Goal: Transaction & Acquisition: Book appointment/travel/reservation

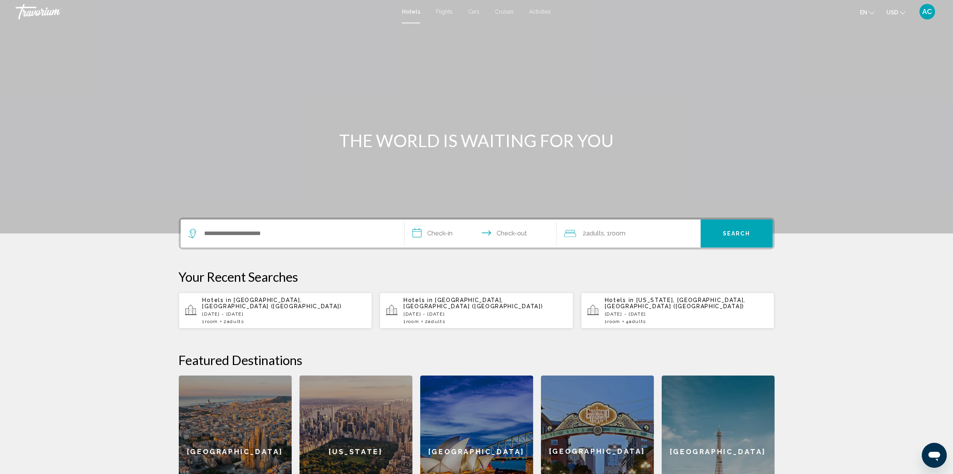
click at [194, 248] on div "Search widget" at bounding box center [292, 234] width 208 height 28
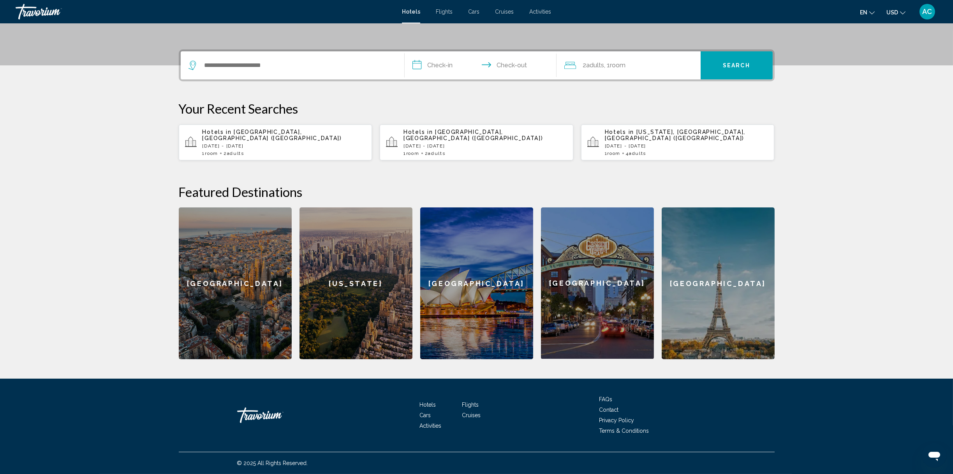
scroll to position [312, 0]
click at [204, 71] on input "Search widget" at bounding box center [298, 66] width 189 height 12
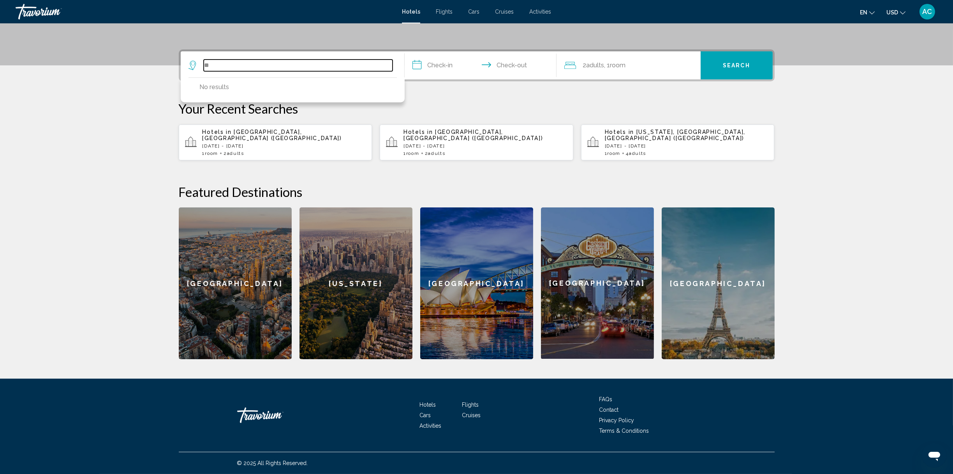
type input "*"
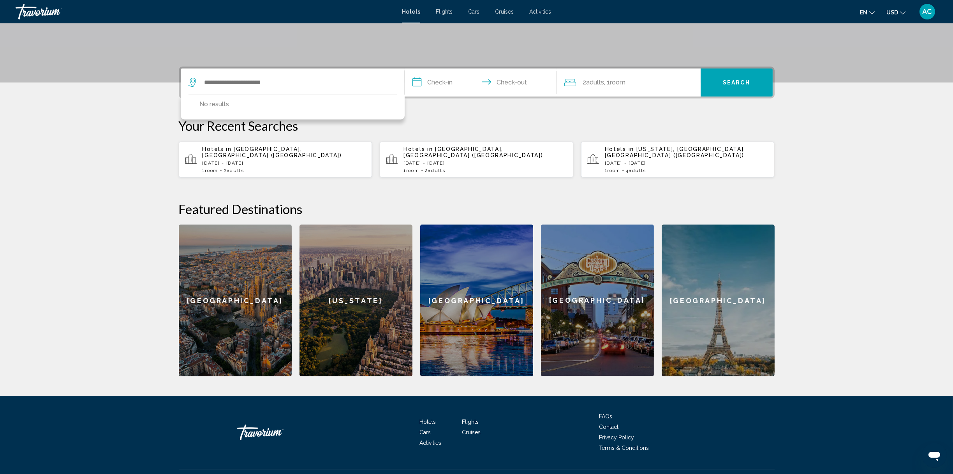
click at [869, 16] on icon "Change language" at bounding box center [871, 12] width 5 height 5
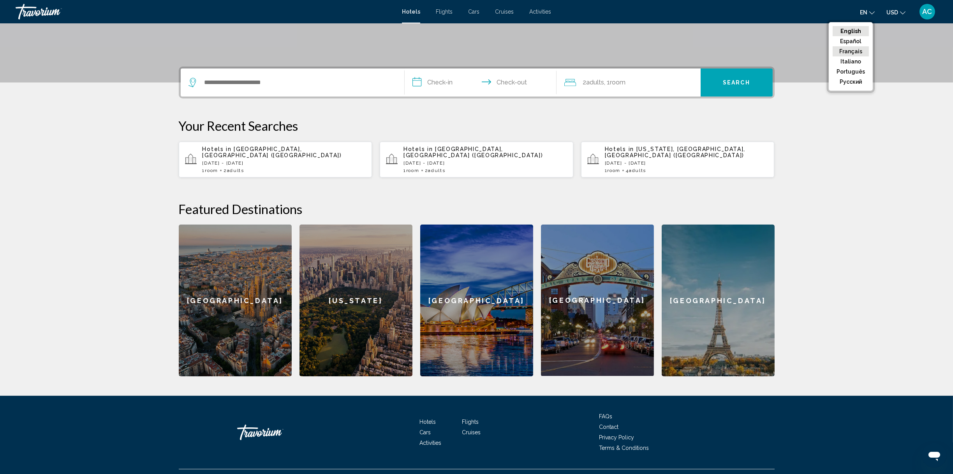
click at [833, 56] on button "Français" at bounding box center [851, 51] width 36 height 10
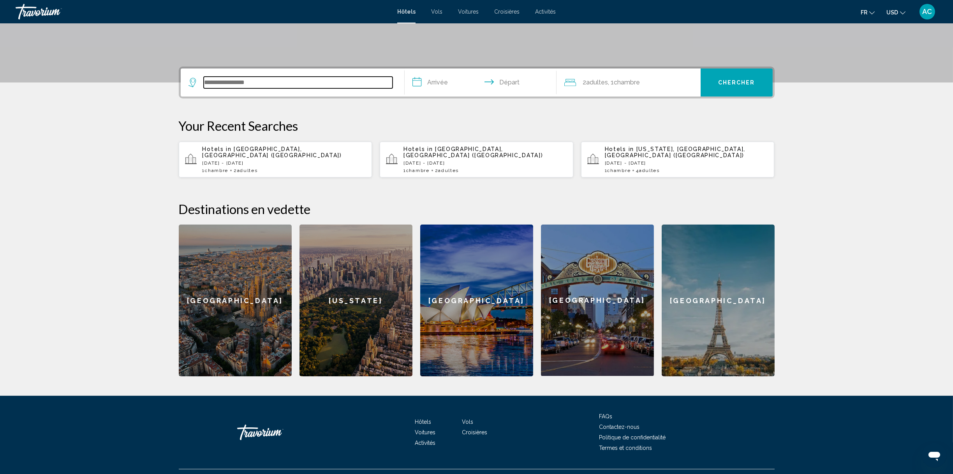
click at [204, 88] on input "Search widget" at bounding box center [298, 83] width 189 height 12
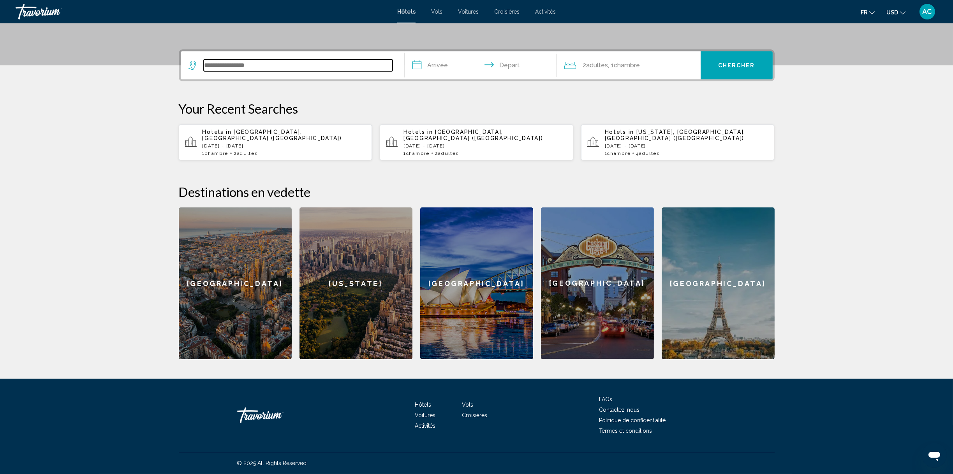
scroll to position [312, 0]
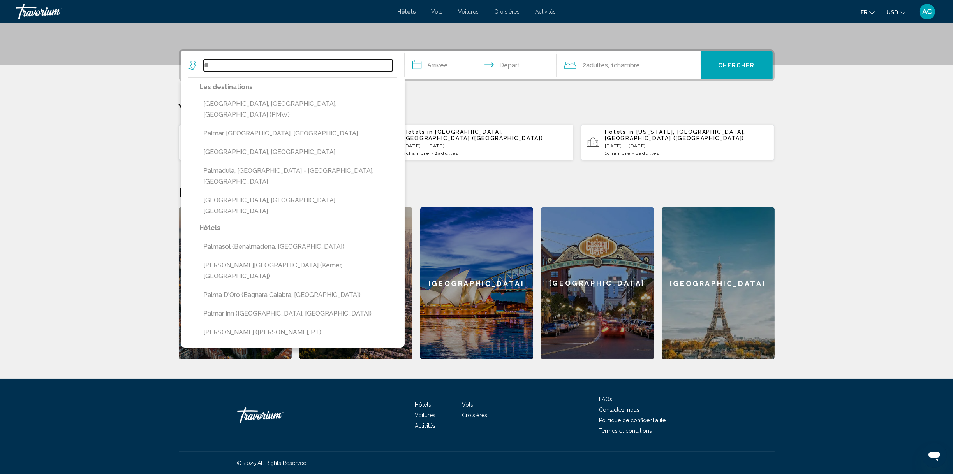
type input "*"
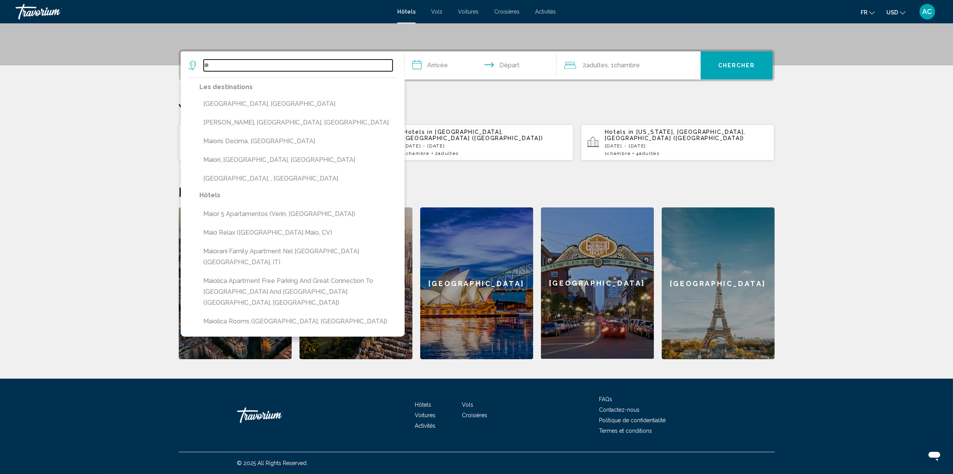
type input "*"
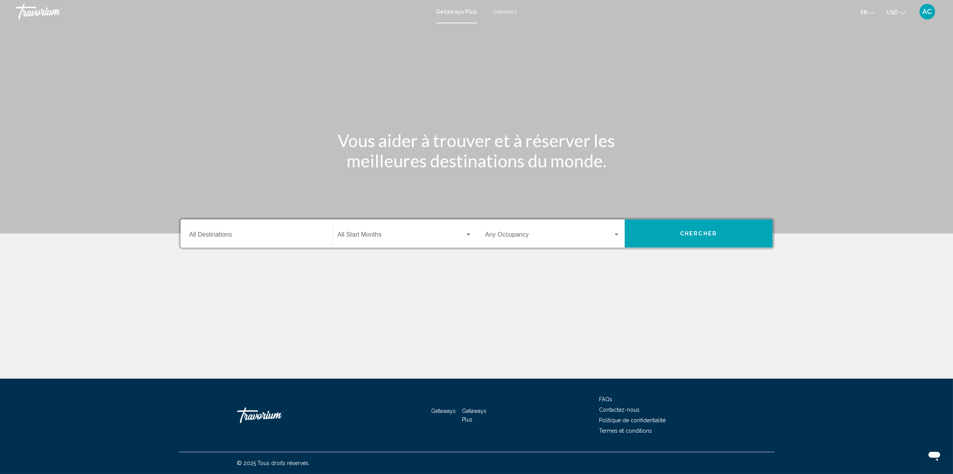
click at [189, 240] on input "Destination All Destinations" at bounding box center [256, 236] width 135 height 7
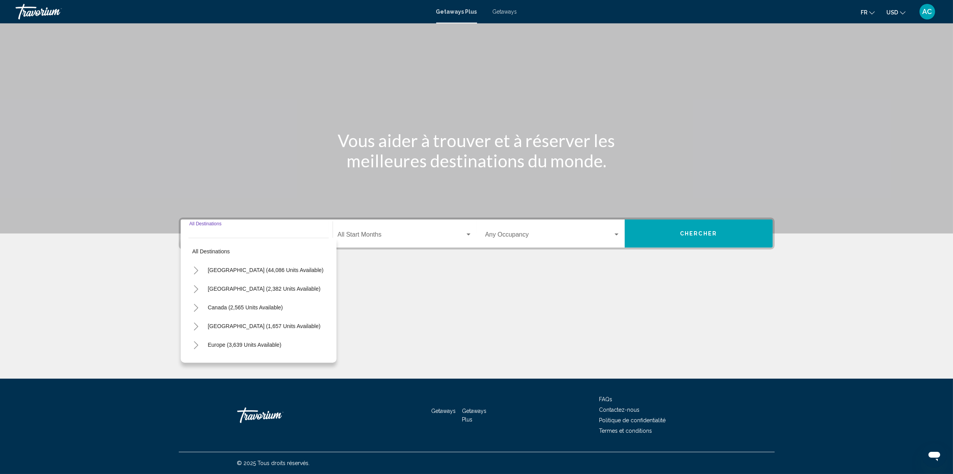
scroll to position [212, 0]
click at [208, 342] on span "Europe (3,639 units available)" at bounding box center [245, 345] width 74 height 6
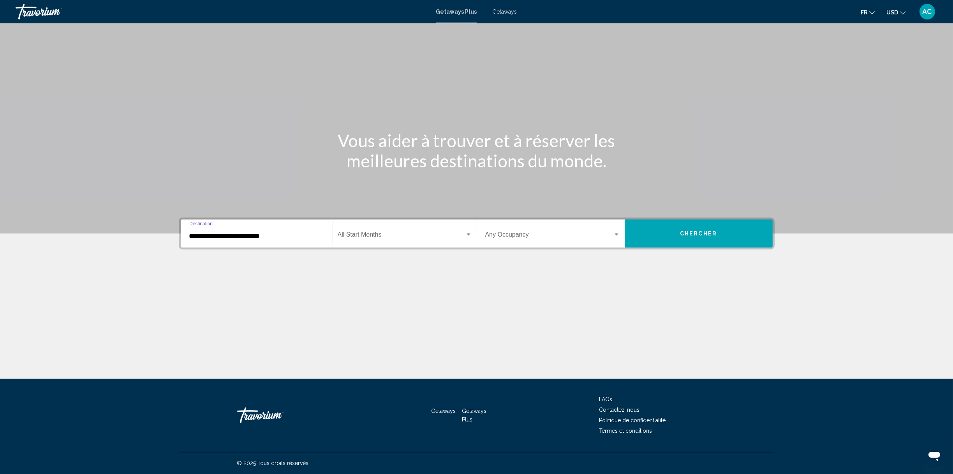
click at [189, 233] on input "**********" at bounding box center [256, 236] width 135 height 7
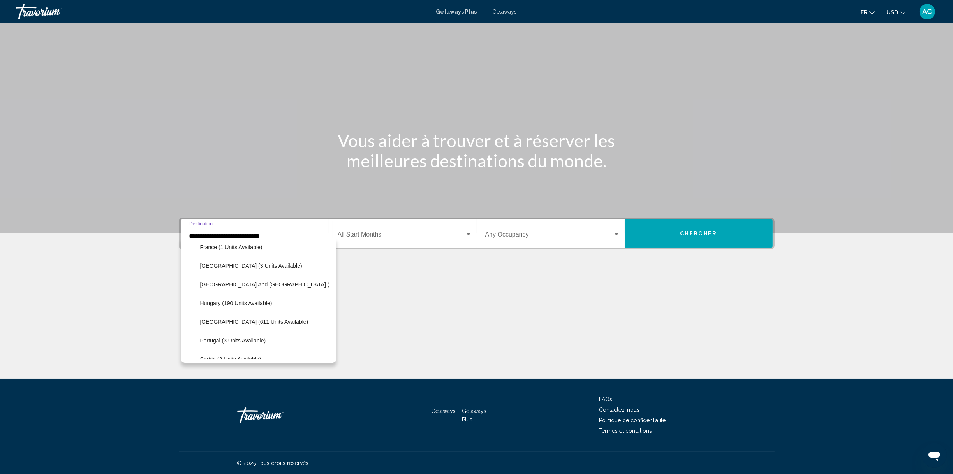
scroll to position [215, 0]
click at [196, 365] on button "Spain (344 units available)" at bounding box center [254, 374] width 116 height 18
type input "**********"
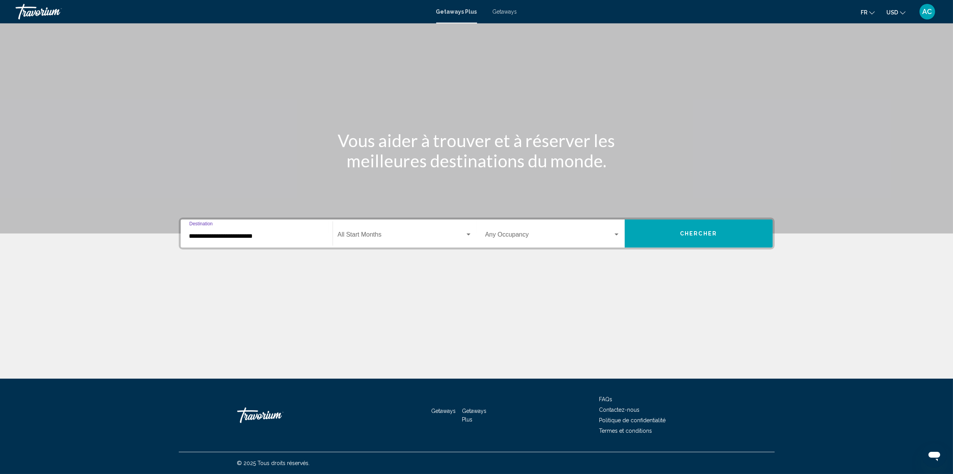
click at [338, 222] on div "Start Month All Start Months" at bounding box center [405, 234] width 134 height 25
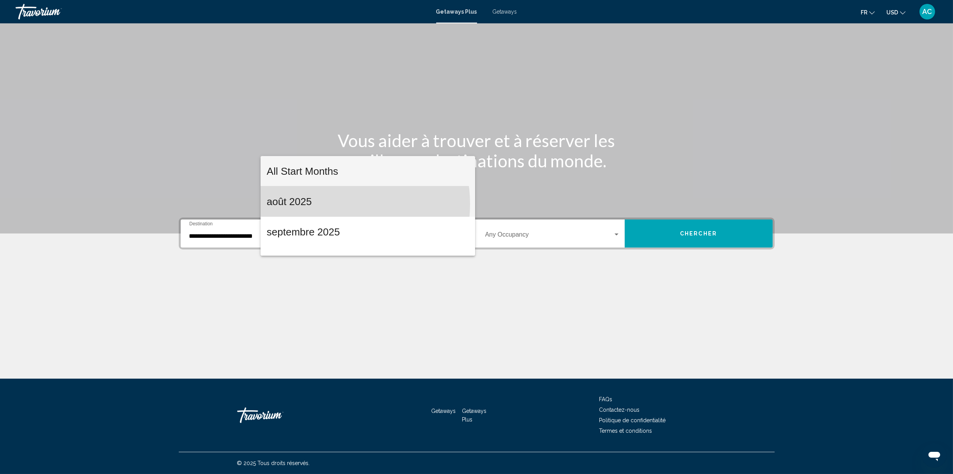
click at [331, 204] on span "août 2025" at bounding box center [368, 202] width 202 height 30
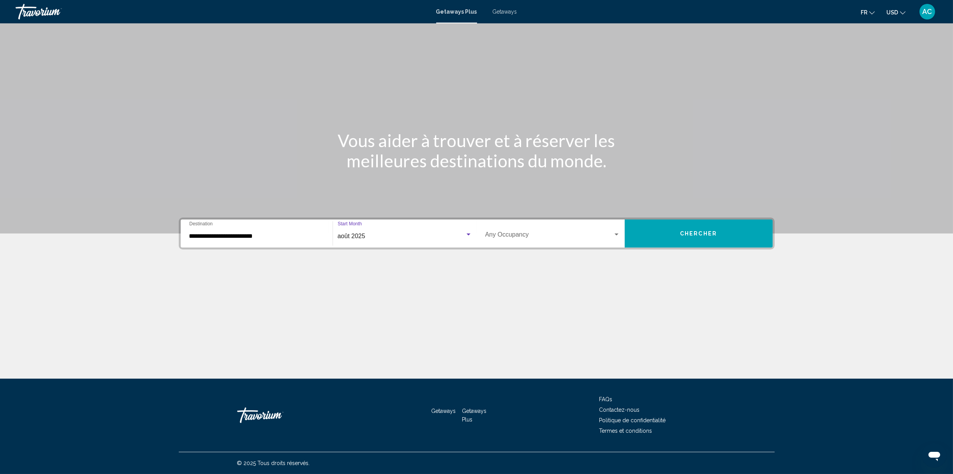
click at [537, 233] on span "Search widget" at bounding box center [549, 236] width 128 height 7
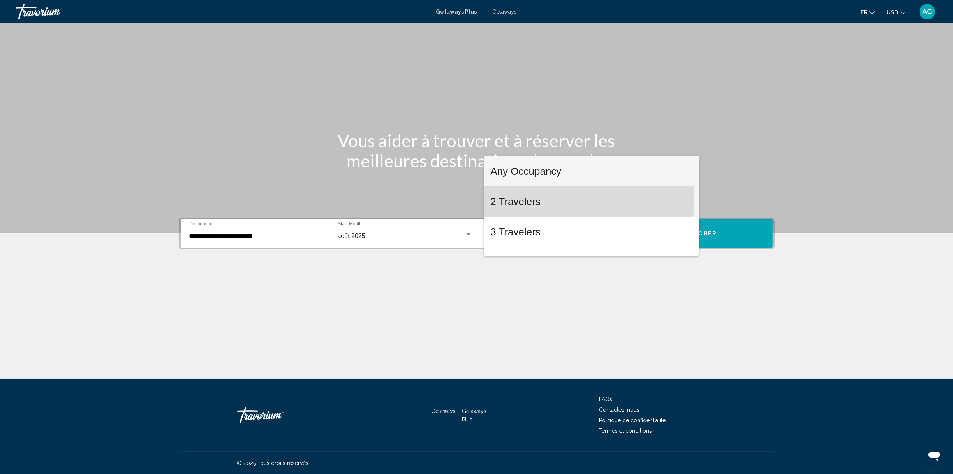
click at [539, 198] on span "2 Travelers" at bounding box center [591, 202] width 203 height 30
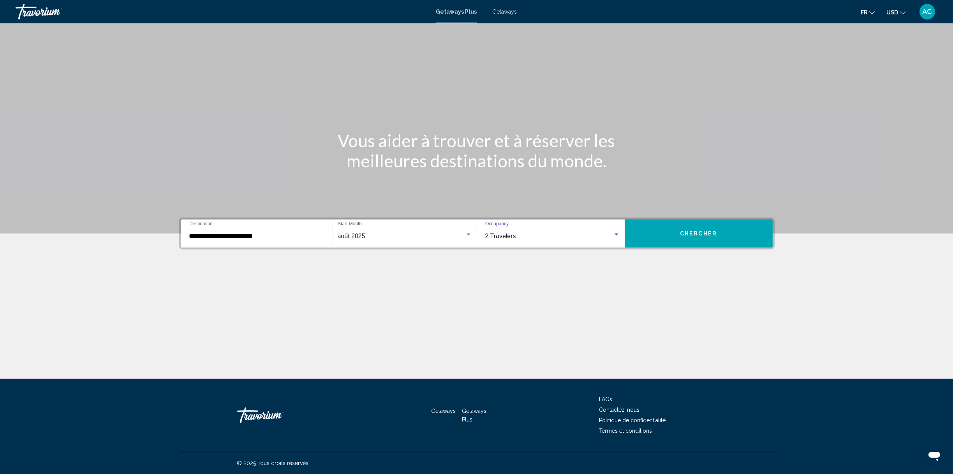
click at [770, 220] on button "Chercher" at bounding box center [699, 234] width 148 height 28
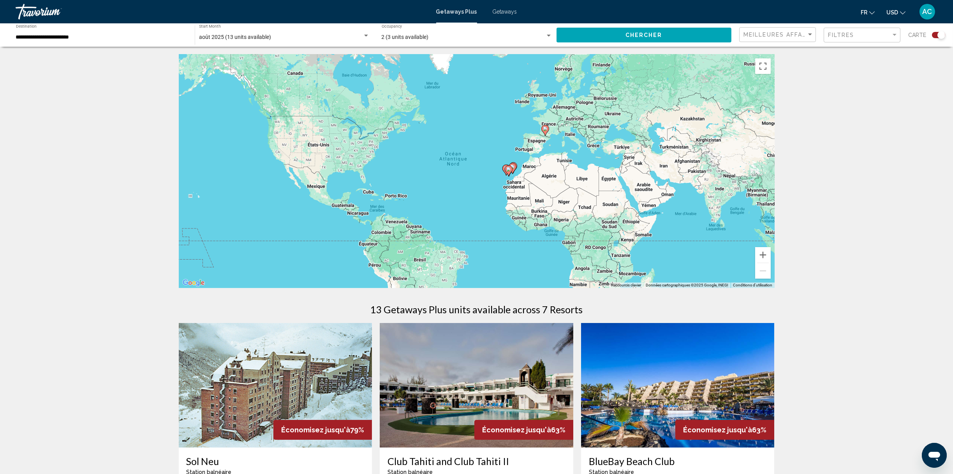
click at [514, 15] on span "Getaways" at bounding box center [505, 12] width 25 height 6
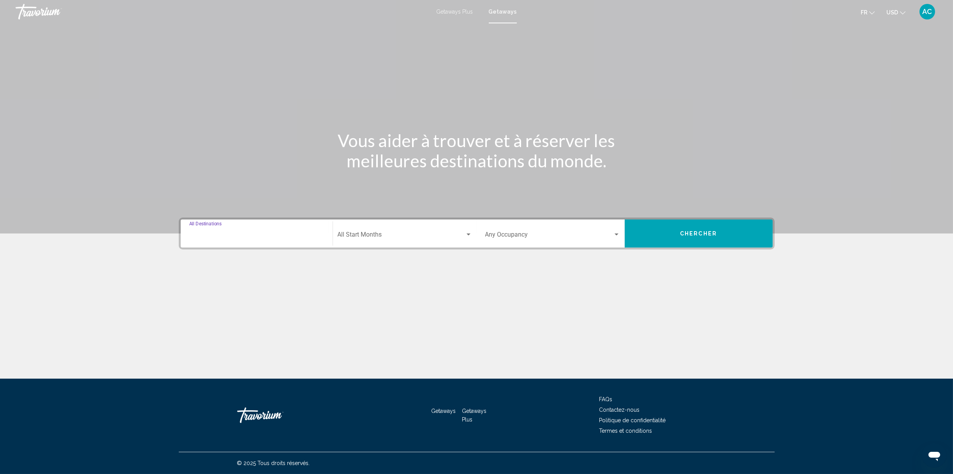
click at [189, 240] on input "Destination All Destinations" at bounding box center [256, 236] width 135 height 7
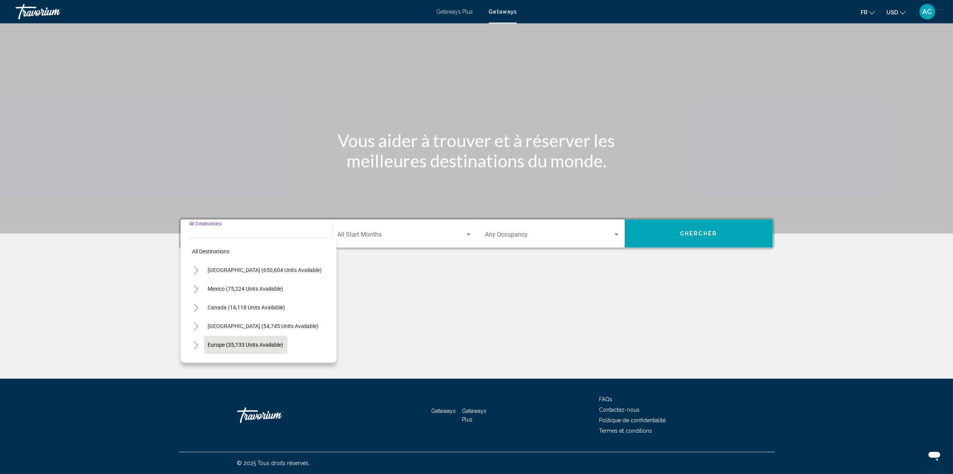
scroll to position [74, 0]
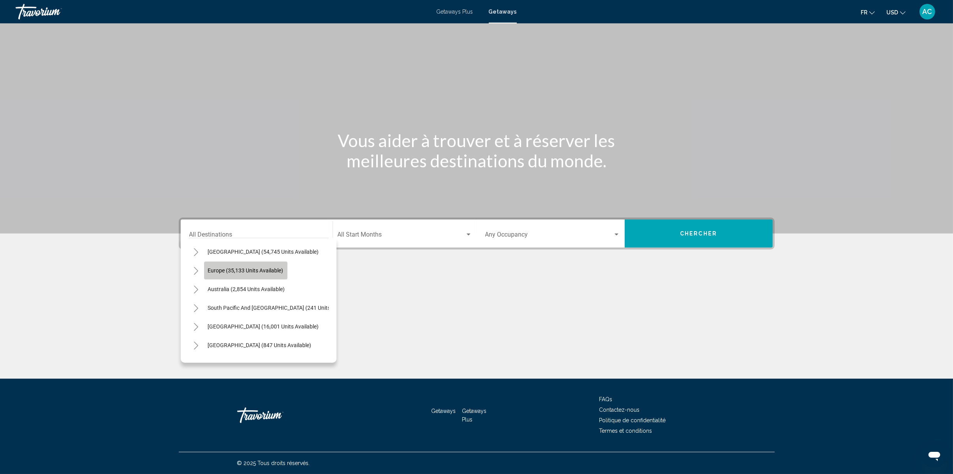
click at [204, 262] on button "Europe (35,133 units available)" at bounding box center [245, 271] width 83 height 18
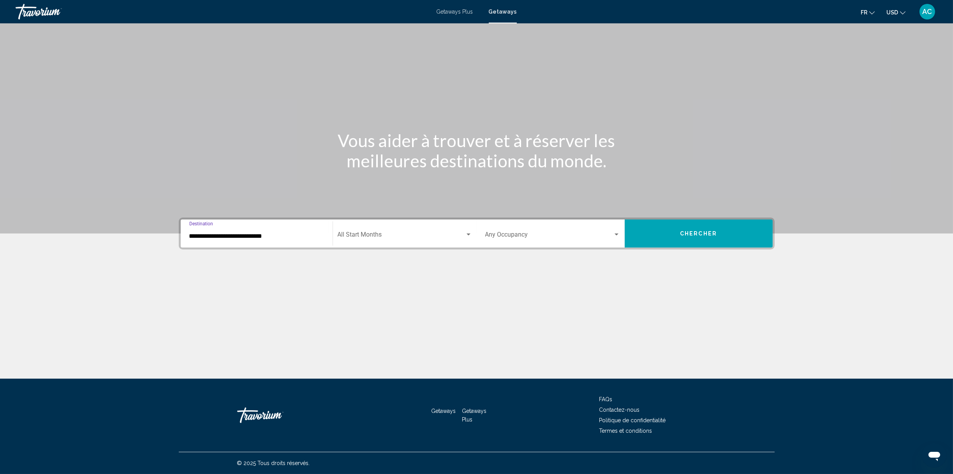
click at [189, 233] on input "**********" at bounding box center [256, 236] width 135 height 7
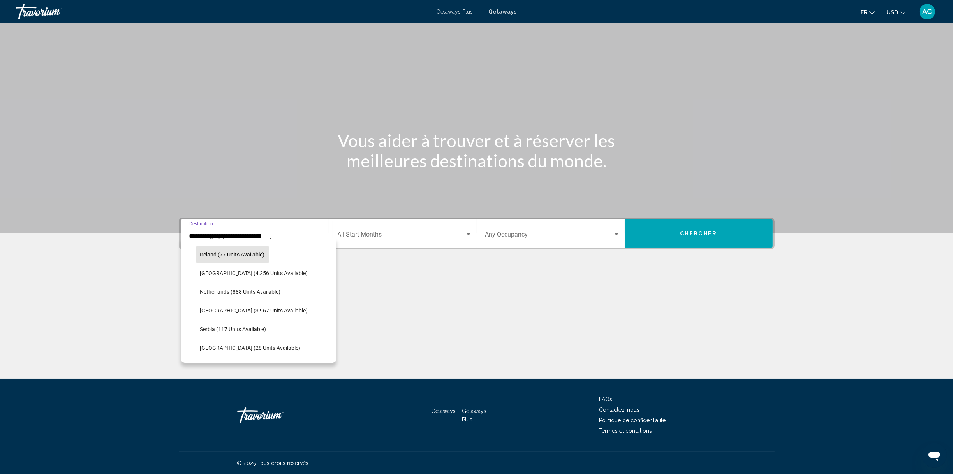
scroll to position [370, 0]
click at [200, 289] on span "Spain (6,860 units available)" at bounding box center [234, 292] width 69 height 6
type input "**********"
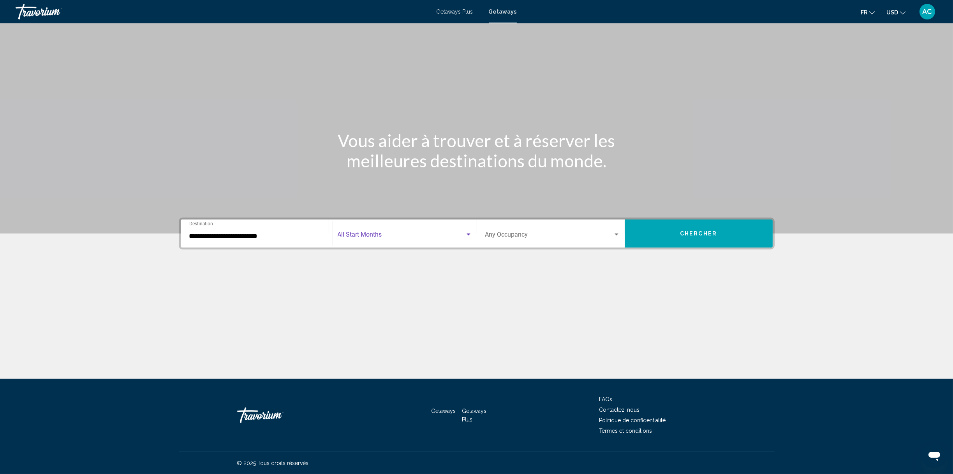
click at [356, 233] on span "Search widget" at bounding box center [401, 236] width 127 height 7
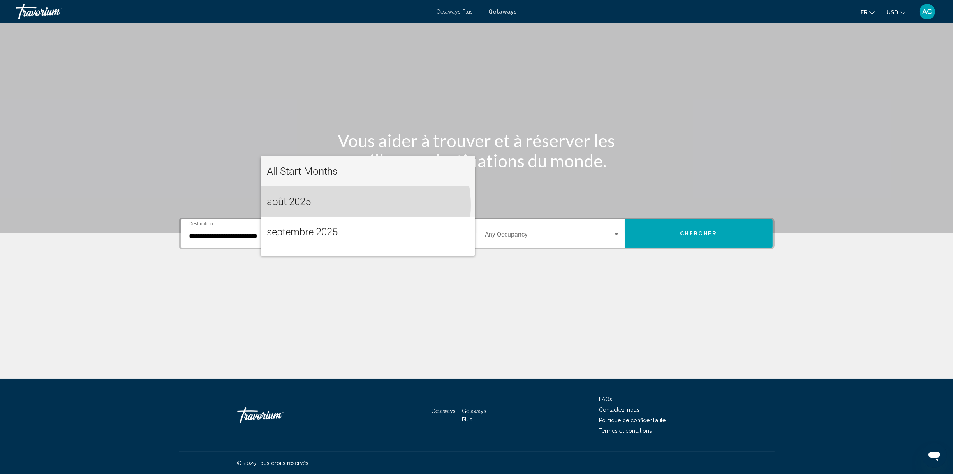
click at [360, 205] on span "août 2025" at bounding box center [368, 202] width 202 height 30
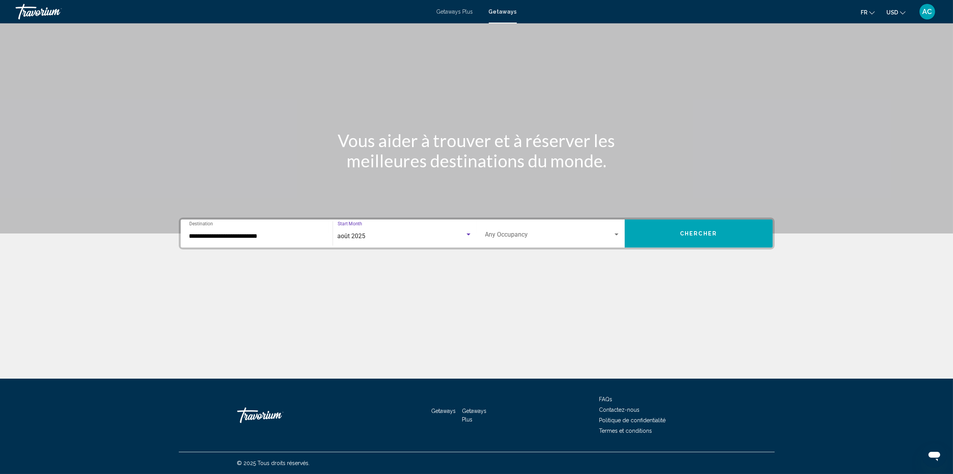
click at [538, 233] on span "Search widget" at bounding box center [549, 236] width 128 height 7
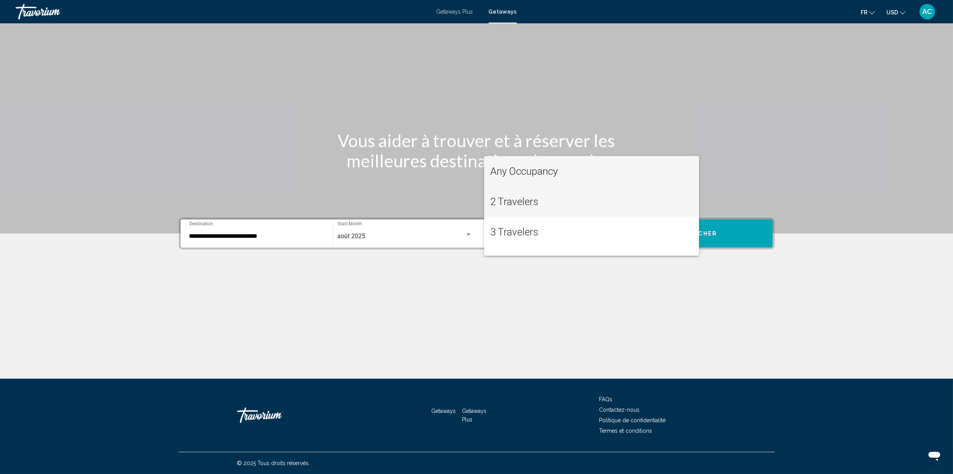
click at [536, 206] on span "2 Travelers" at bounding box center [591, 202] width 203 height 30
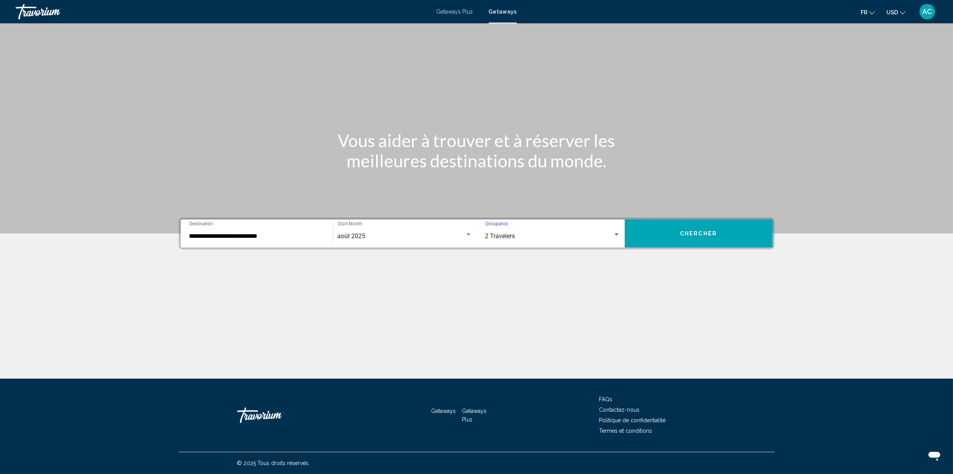
click at [772, 220] on button "Chercher" at bounding box center [699, 234] width 148 height 28
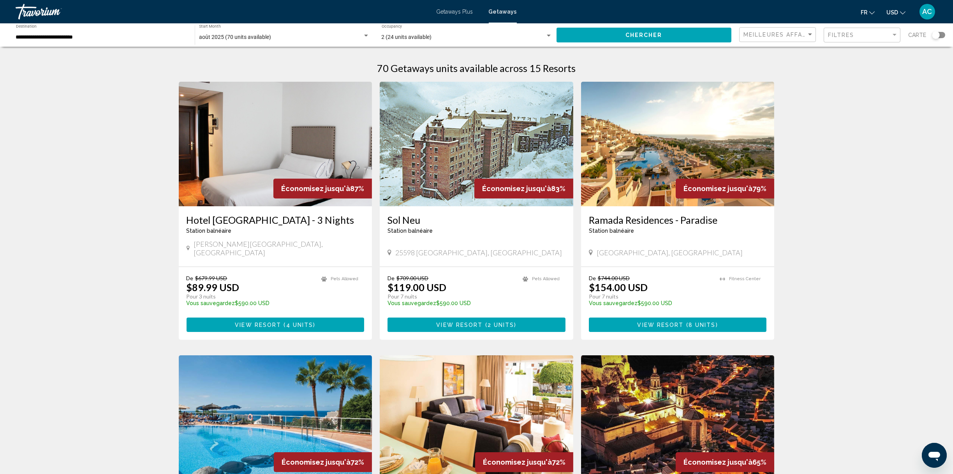
click at [935, 38] on div "Search widget" at bounding box center [938, 35] width 13 height 6
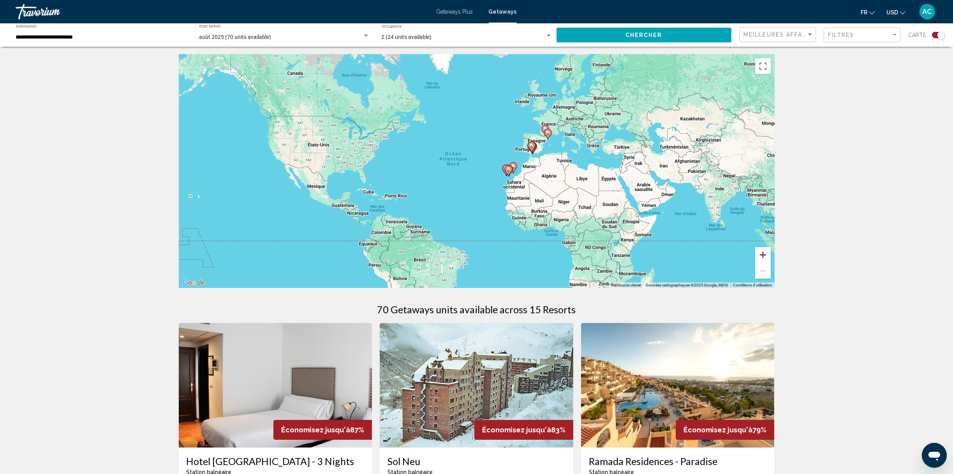
click at [771, 263] on button "Zoom avant" at bounding box center [763, 255] width 16 height 16
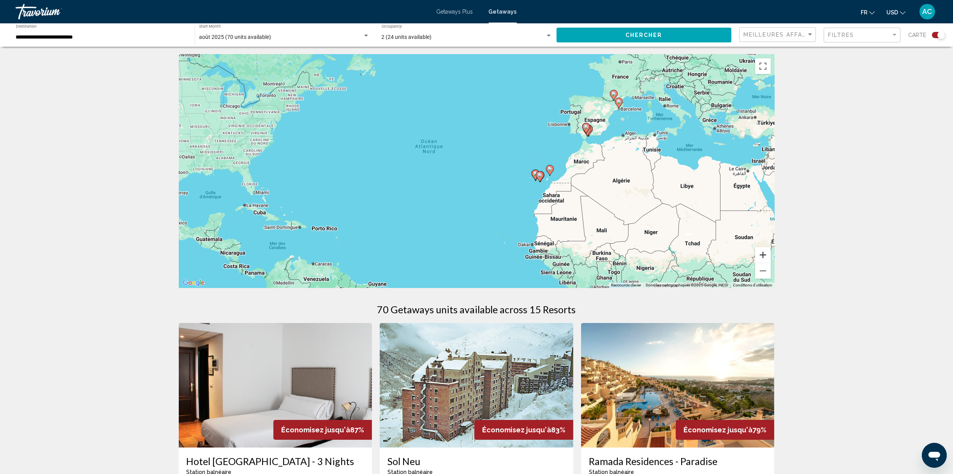
click at [771, 263] on button "Zoom avant" at bounding box center [763, 255] width 16 height 16
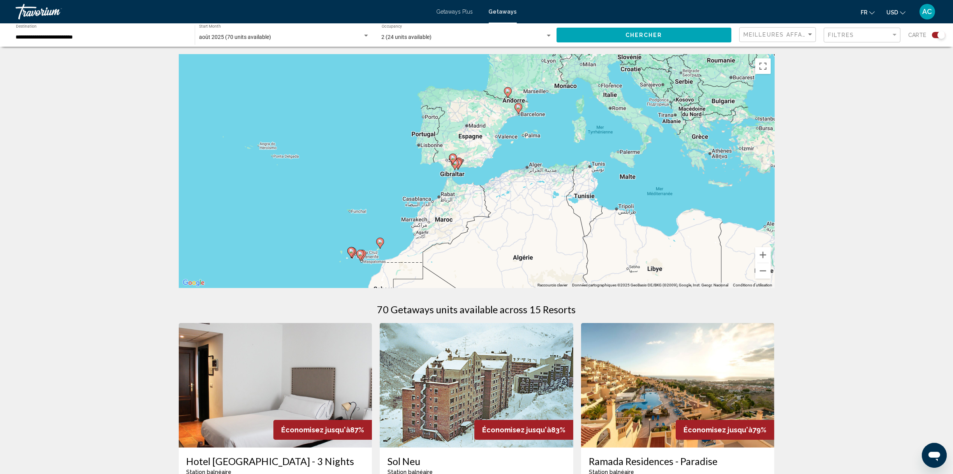
drag, startPoint x: 796, startPoint y: 215, endPoint x: 551, endPoint y: 284, distance: 254.0
click at [551, 284] on div "Pour activer le glissement avec le clavier, appuyez sur Alt+Entrée. Une fois ce…" at bounding box center [477, 172] width 596 height 234
click at [771, 263] on button "Zoom avant" at bounding box center [763, 255] width 16 height 16
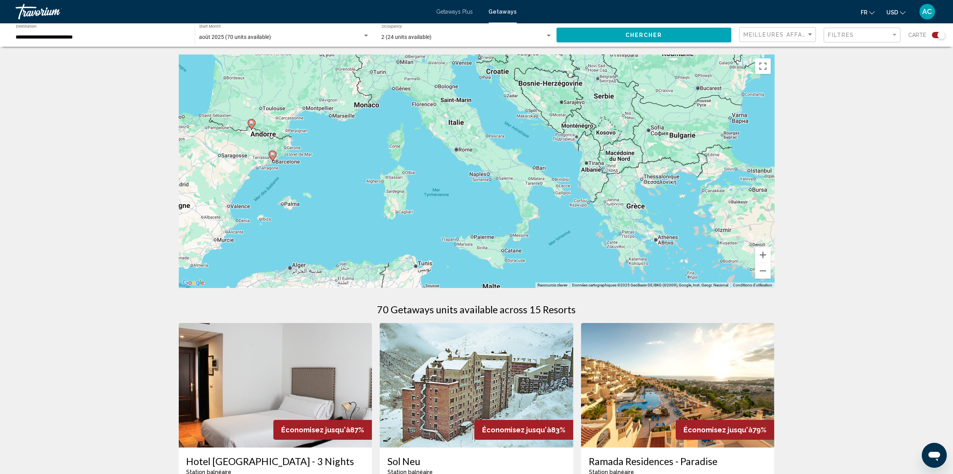
drag, startPoint x: 671, startPoint y: 195, endPoint x: 383, endPoint y: 300, distance: 306.4
click at [383, 288] on div "Pour activer le glissement avec le clavier, appuyez sur Alt+Entrée. Une fois ce…" at bounding box center [477, 172] width 596 height 234
click at [290, 237] on div "Pour activer le glissement avec le clavier, appuyez sur Alt+Entrée. Une fois ce…" at bounding box center [477, 172] width 596 height 234
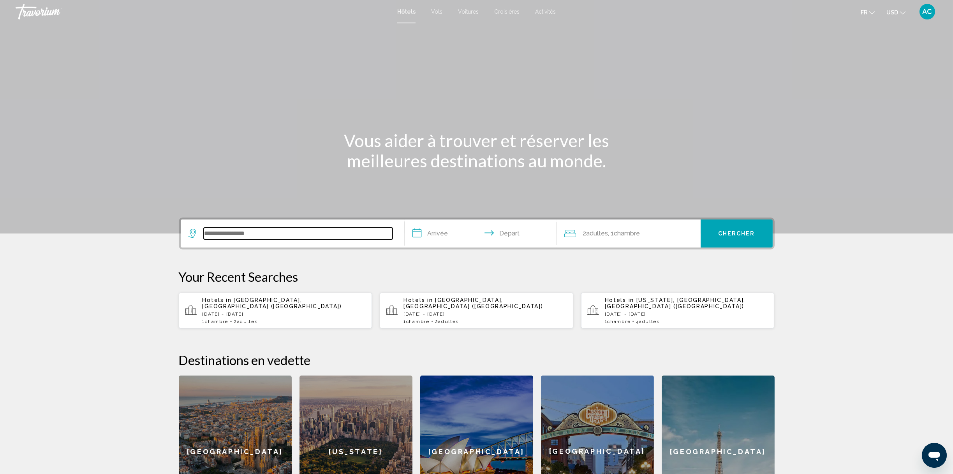
click at [204, 240] on input "Search widget" at bounding box center [298, 234] width 189 height 12
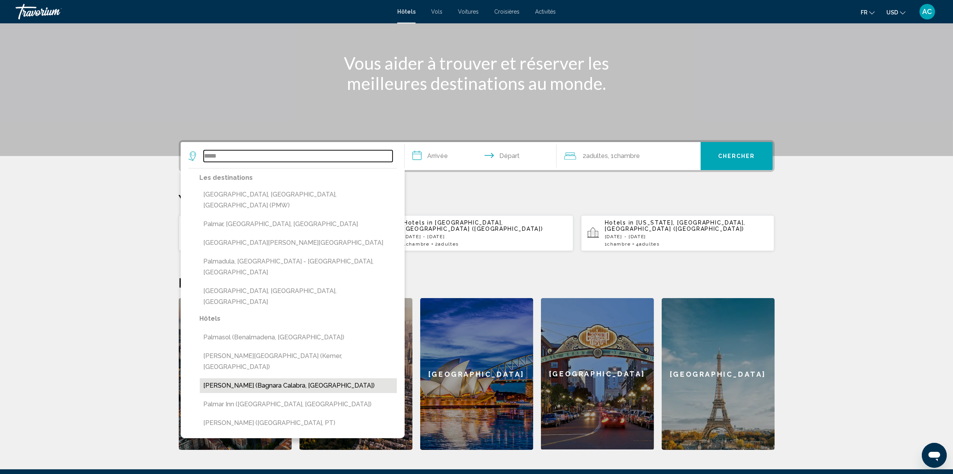
scroll to position [78, 0]
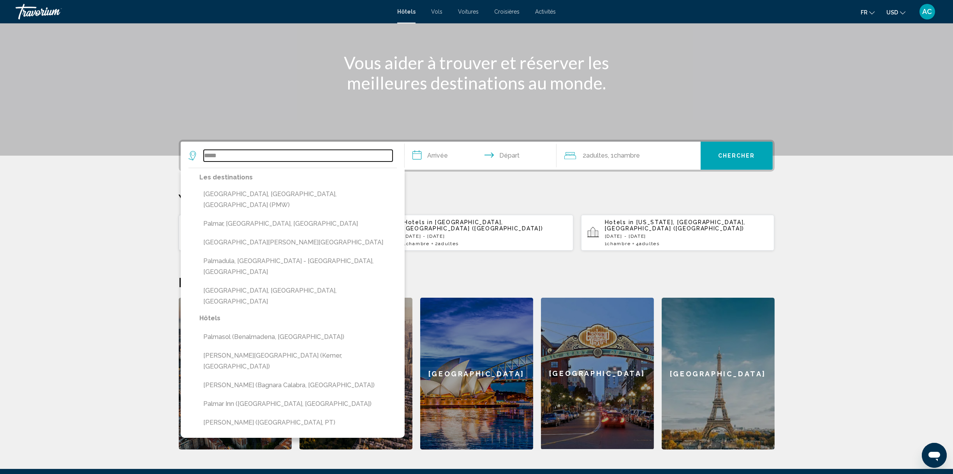
click at [204, 162] on input "*****" at bounding box center [298, 156] width 189 height 12
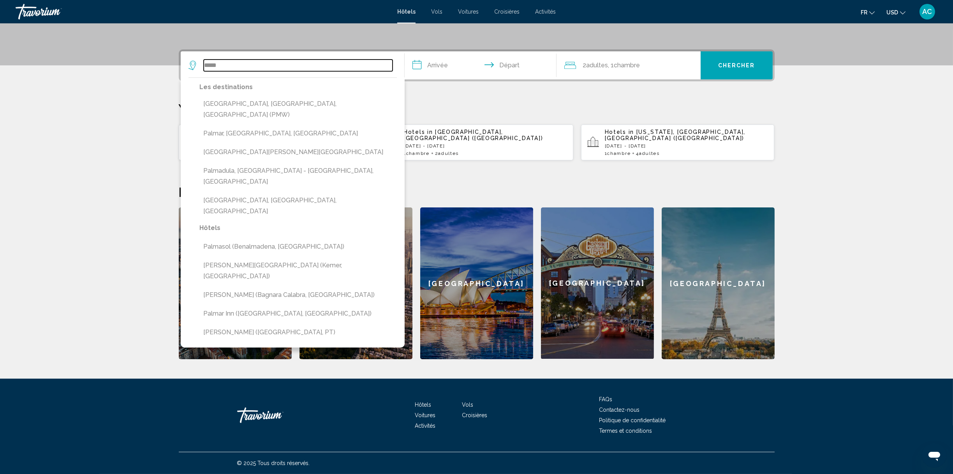
scroll to position [312, 0]
type input "*"
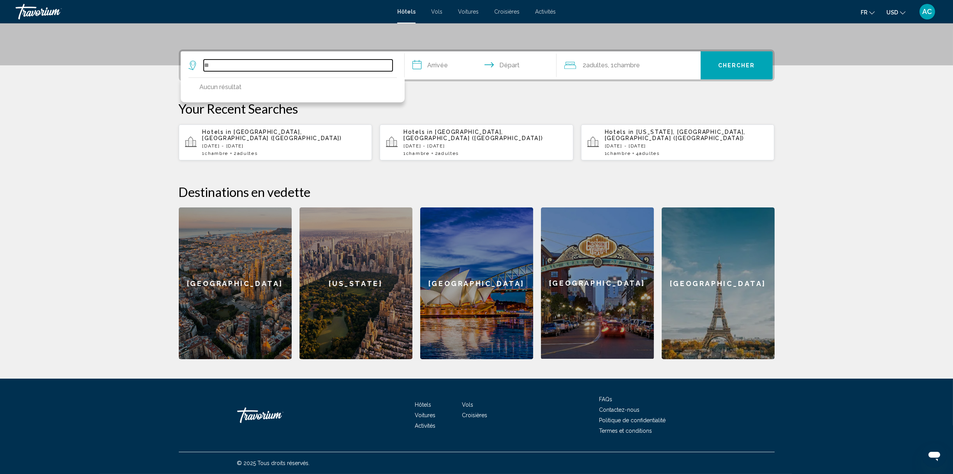
type input "*"
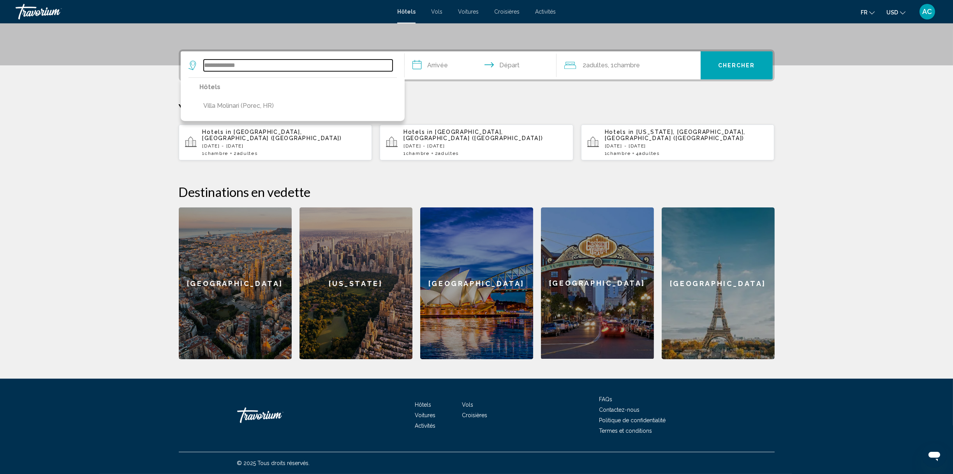
drag, startPoint x: 143, startPoint y: 69, endPoint x: 48, endPoint y: 72, distance: 94.3
click at [188, 71] on div "**********" at bounding box center [290, 66] width 204 height 12
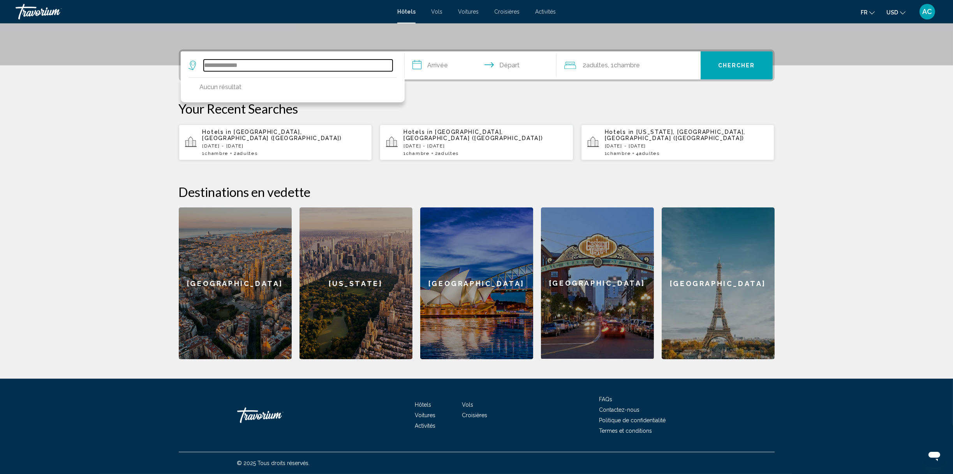
click at [204, 67] on input "**********" at bounding box center [298, 66] width 189 height 12
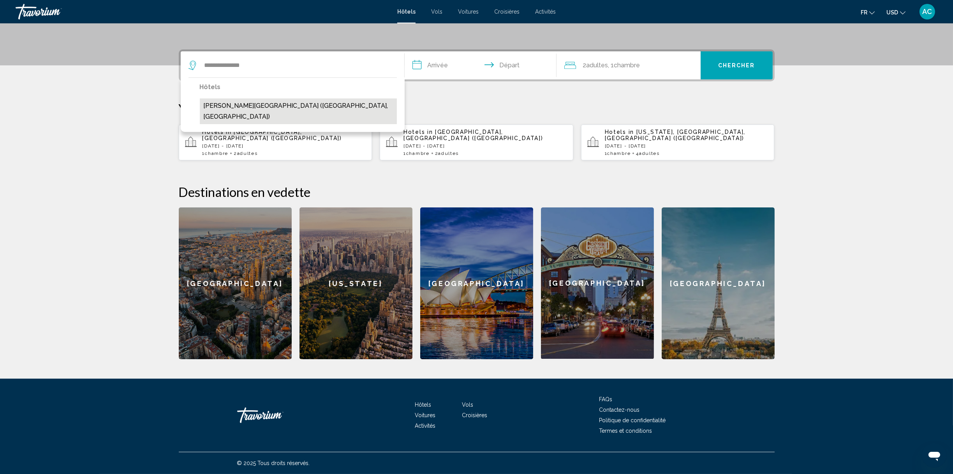
click at [200, 124] on button "[PERSON_NAME][GEOGRAPHIC_DATA] ([GEOGRAPHIC_DATA], [GEOGRAPHIC_DATA])" at bounding box center [298, 112] width 197 height 26
type input "**********"
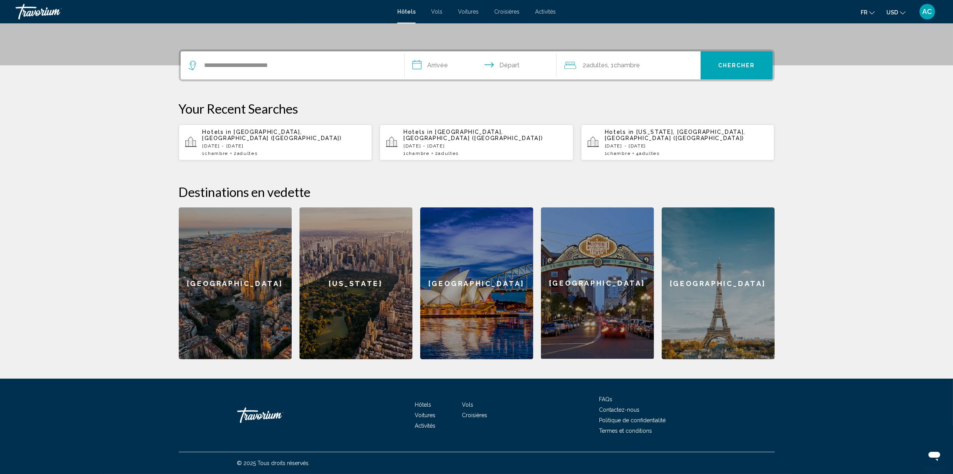
click at [405, 74] on input "**********" at bounding box center [482, 66] width 155 height 30
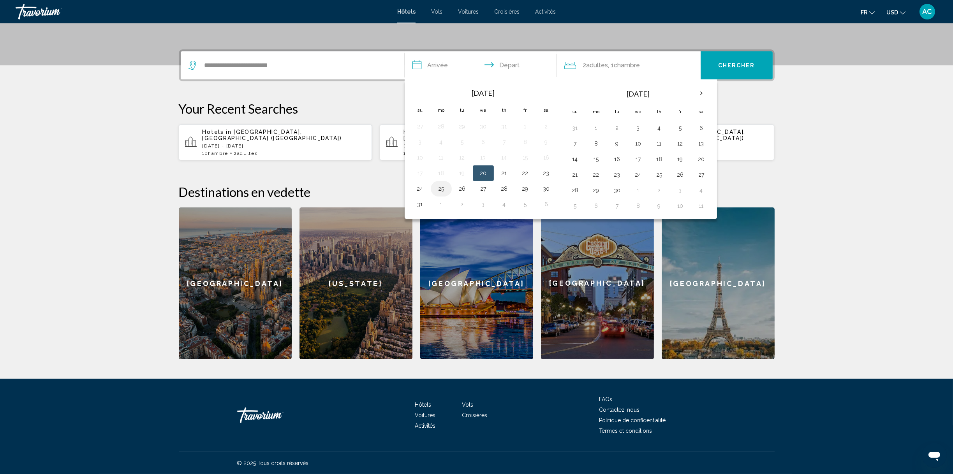
click at [435, 194] on button "25" at bounding box center [441, 188] width 12 height 11
click at [498, 194] on button "28" at bounding box center [504, 188] width 12 height 11
type input "**********"
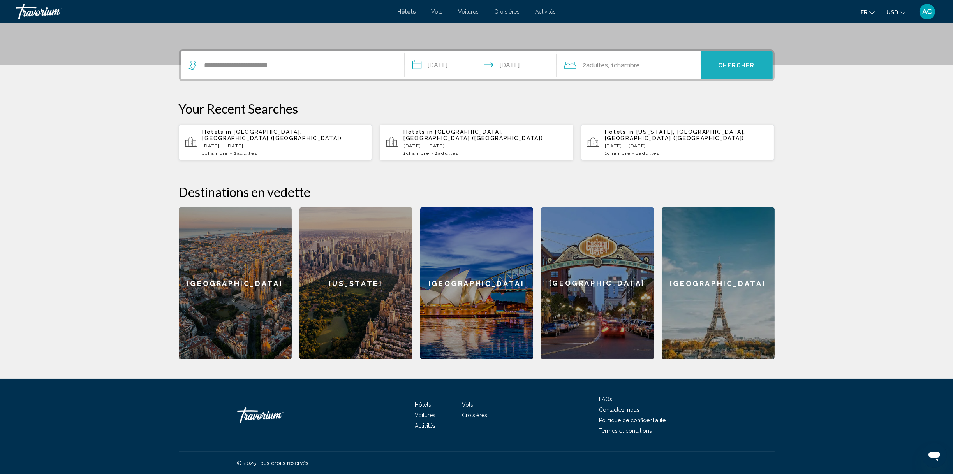
click at [755, 67] on span "Chercher" at bounding box center [736, 66] width 37 height 6
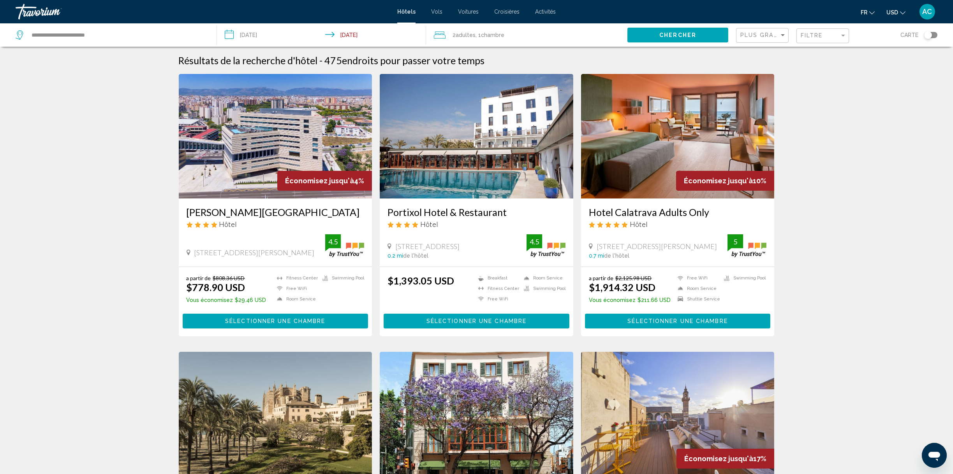
click at [924, 39] on div "Toggle map" at bounding box center [928, 35] width 8 height 8
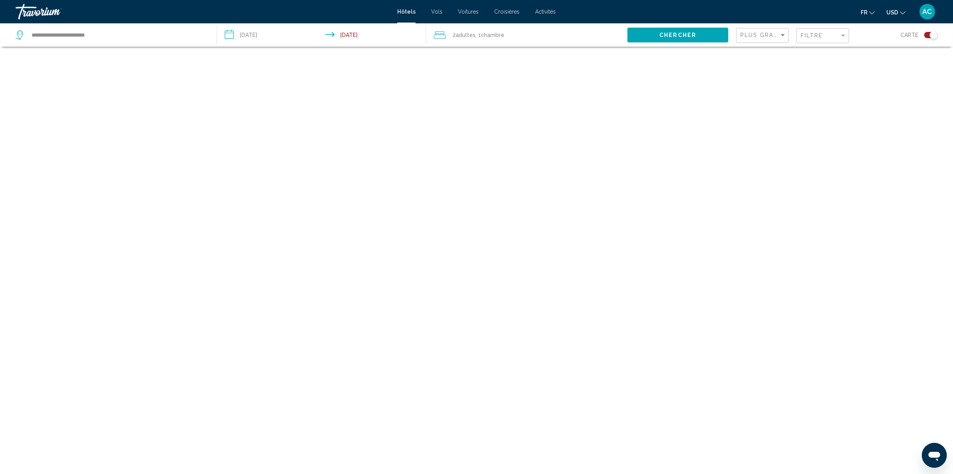
scroll to position [76, 0]
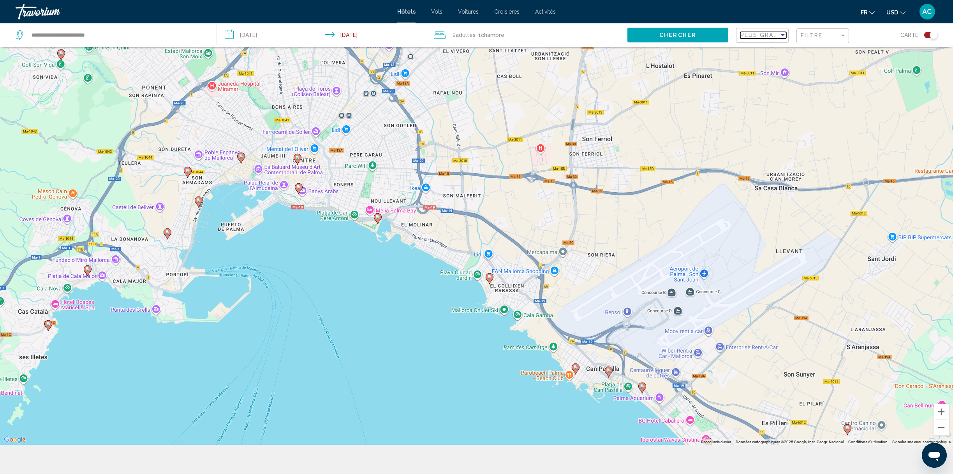
click at [779, 38] on div "Sort by" at bounding box center [782, 35] width 7 height 6
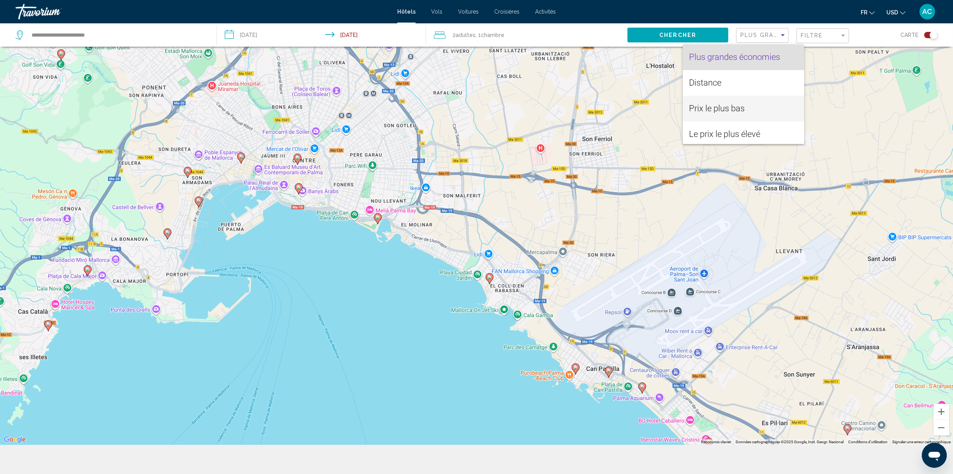
click at [745, 107] on span "Prix le plus bas" at bounding box center [743, 109] width 109 height 26
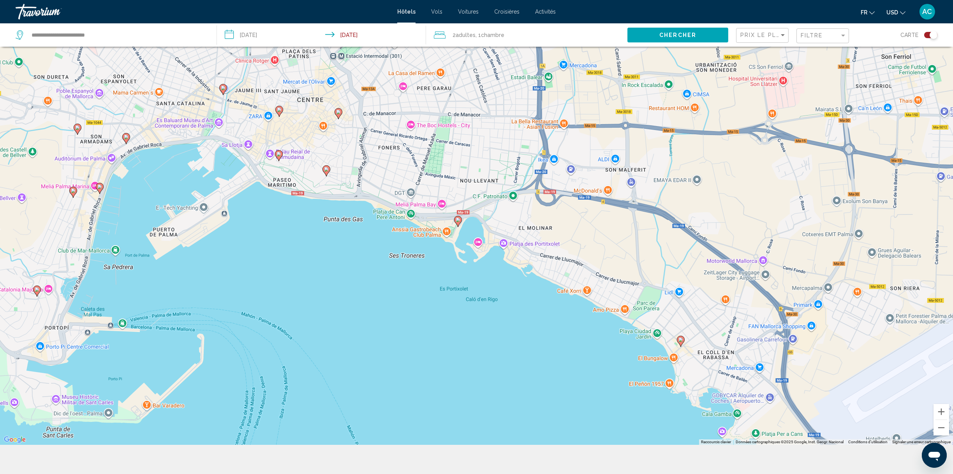
drag, startPoint x: 347, startPoint y: 199, endPoint x: 370, endPoint y: 325, distance: 128.2
click at [370, 325] on div "Pour activer le glissement avec le clavier, appuyez sur Alt+Entrée. Une fois ce…" at bounding box center [476, 208] width 953 height 474
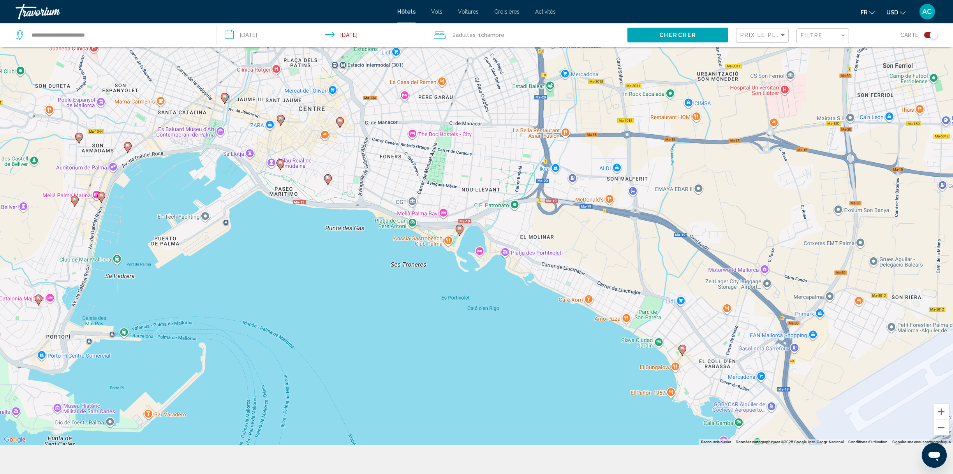
click at [458, 231] on image "Main content" at bounding box center [459, 229] width 5 height 5
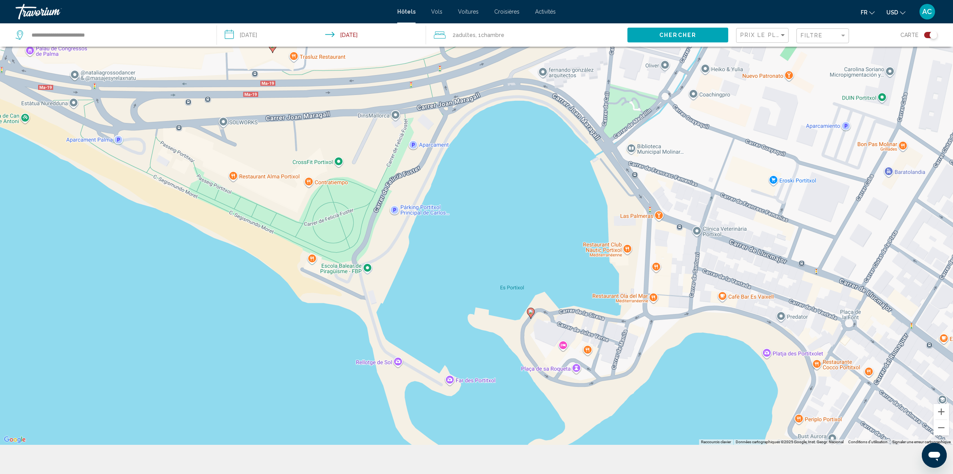
click at [530, 314] on image "Main content" at bounding box center [530, 312] width 5 height 5
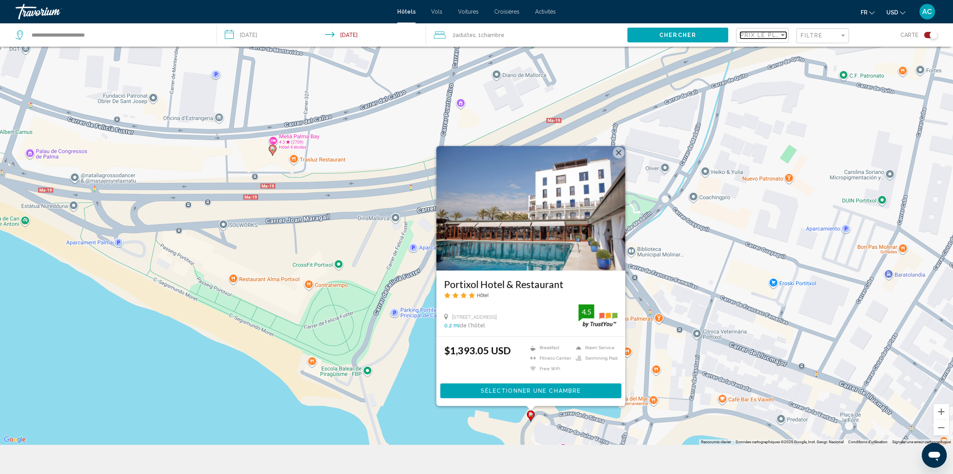
click at [745, 38] on span "Prix le plus bas" at bounding box center [770, 35] width 60 height 6
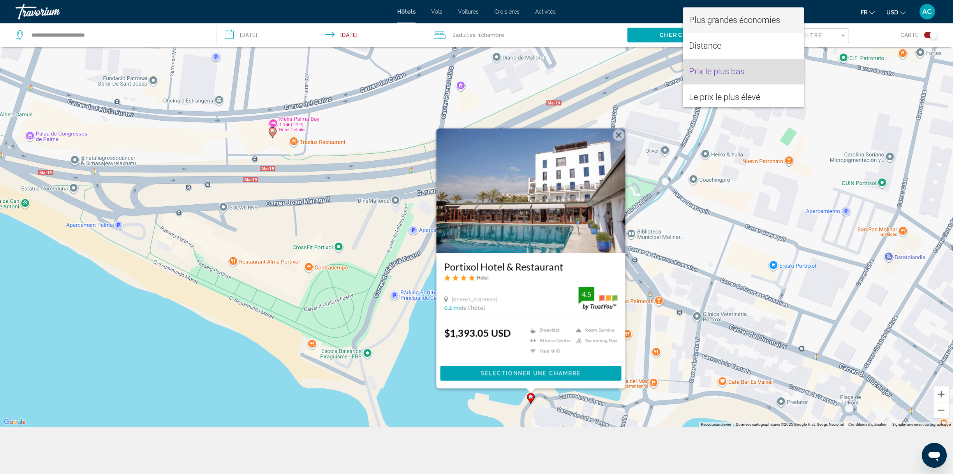
click at [744, 15] on span "Plus grandes économies" at bounding box center [734, 20] width 91 height 10
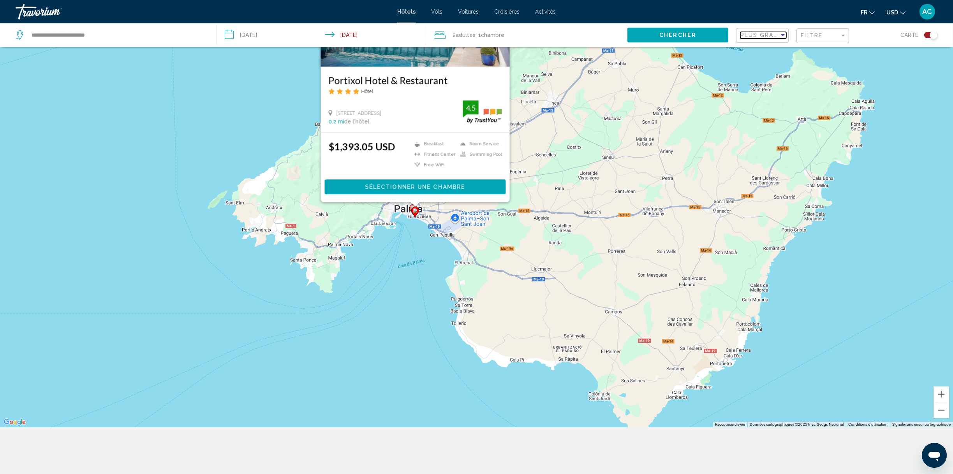
click at [740, 38] on span "Plus grandes économies" at bounding box center [786, 35] width 93 height 6
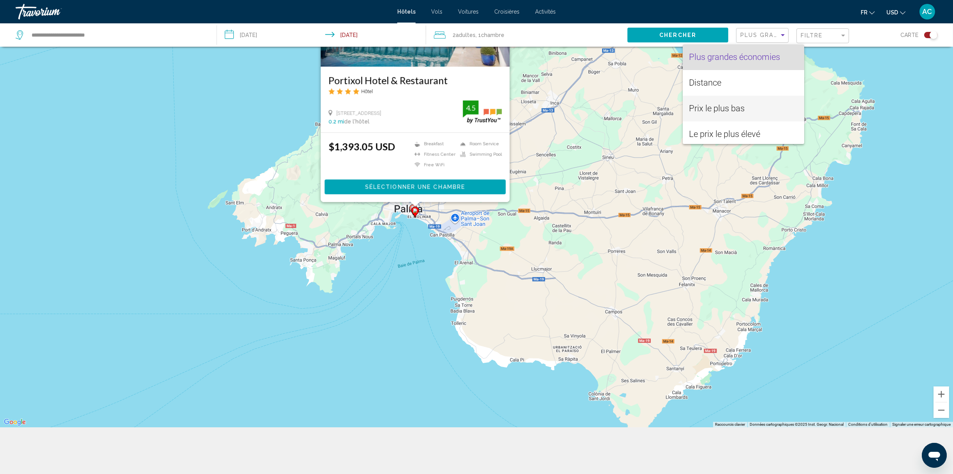
click at [730, 105] on span "Prix le plus bas" at bounding box center [717, 109] width 56 height 10
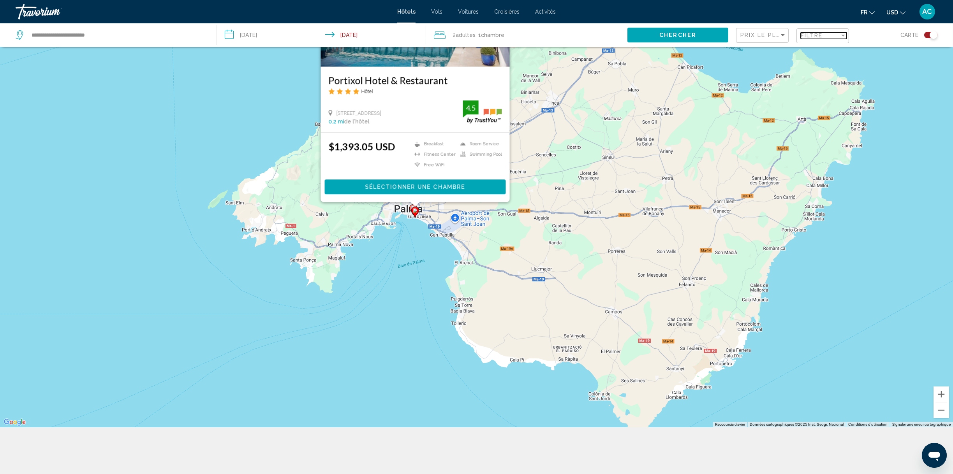
click at [819, 39] on div "Filtre" at bounding box center [820, 35] width 39 height 6
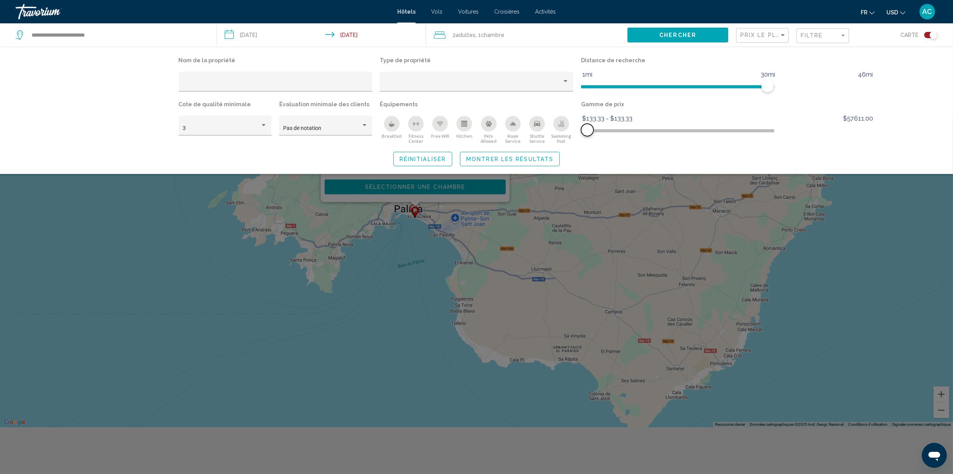
drag, startPoint x: 923, startPoint y: 202, endPoint x: 640, endPoint y: 197, distance: 282.8
click at [594, 136] on span "Hotel Filters" at bounding box center [587, 130] width 12 height 12
click at [471, 162] on span "Montrer les résultats" at bounding box center [509, 159] width 87 height 6
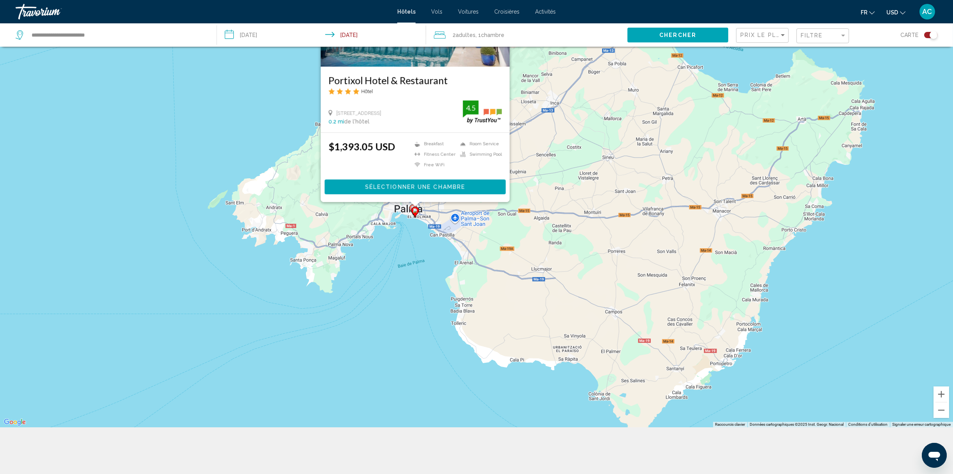
click at [384, 249] on div "Pour activer le glissement avec le clavier, appuyez sur Alt+Entrée. Une fois ce…" at bounding box center [476, 190] width 953 height 474
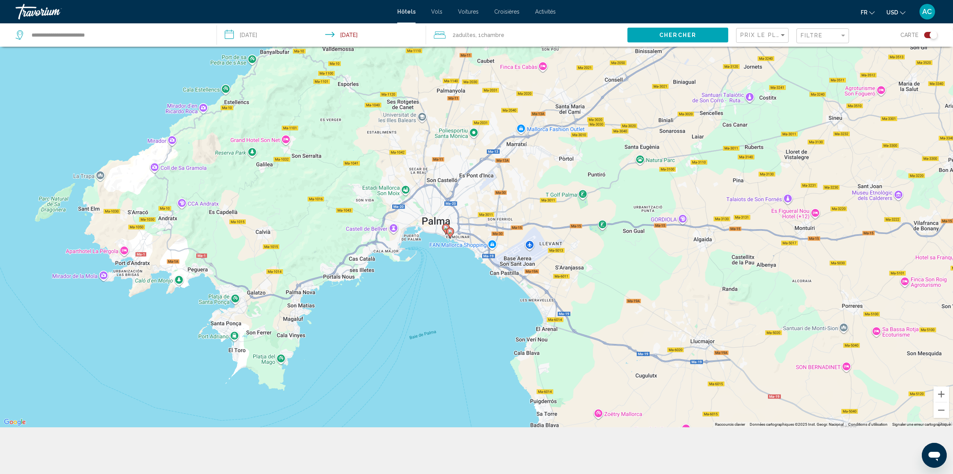
drag, startPoint x: 421, startPoint y: 155, endPoint x: 426, endPoint y: 244, distance: 88.9
click at [426, 244] on div "Pour activer le glissement avec le clavier, appuyez sur Alt+Entrée. Une fois ce…" at bounding box center [476, 190] width 953 height 474
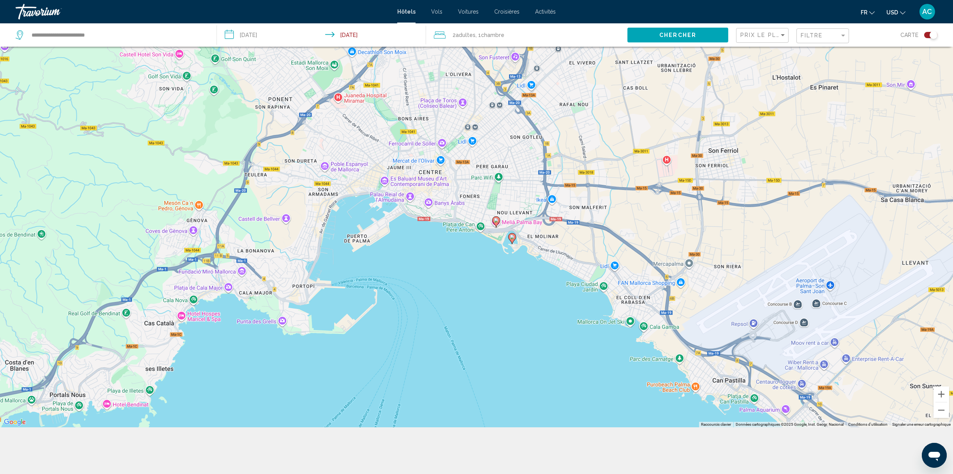
drag, startPoint x: 501, startPoint y: 234, endPoint x: 463, endPoint y: 264, distance: 47.4
click at [463, 264] on div "Pour activer le glissement avec le clavier, appuyez sur Alt+Entrée. Une fois ce…" at bounding box center [476, 190] width 953 height 474
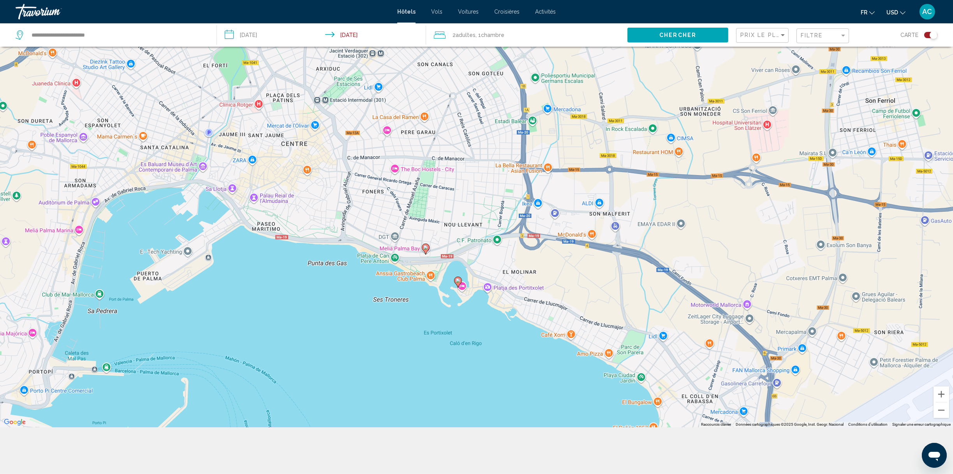
drag, startPoint x: 425, startPoint y: 237, endPoint x: 352, endPoint y: 309, distance: 102.4
click at [352, 309] on div "Pour activer le glissement avec le clavier, appuyez sur Alt+Entrée. Une fois ce…" at bounding box center [476, 190] width 953 height 474
click at [457, 278] on image "Main content" at bounding box center [457, 280] width 5 height 5
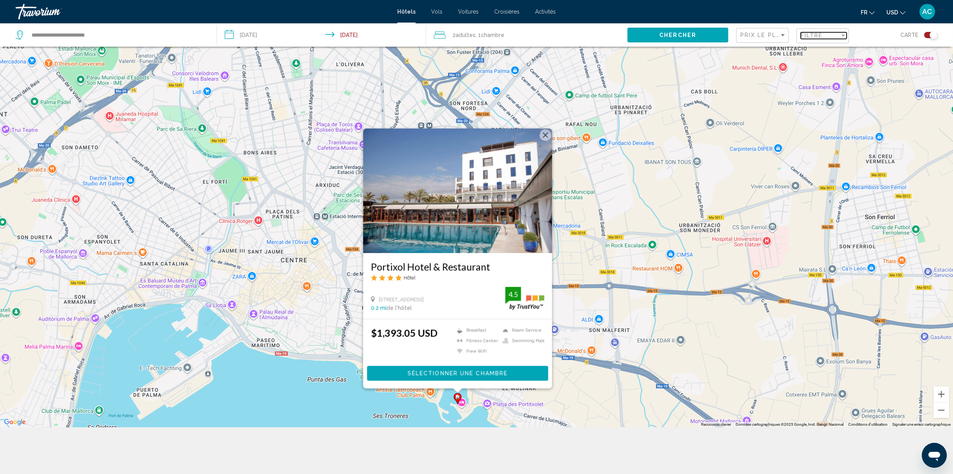
click at [801, 39] on span "Filtre" at bounding box center [812, 35] width 22 height 6
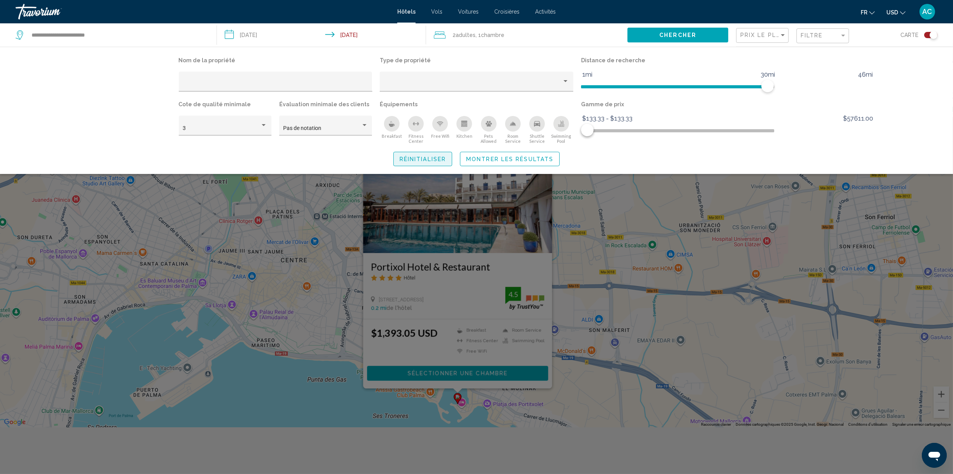
click at [400, 162] on span "Réinitialiser" at bounding box center [423, 159] width 46 height 6
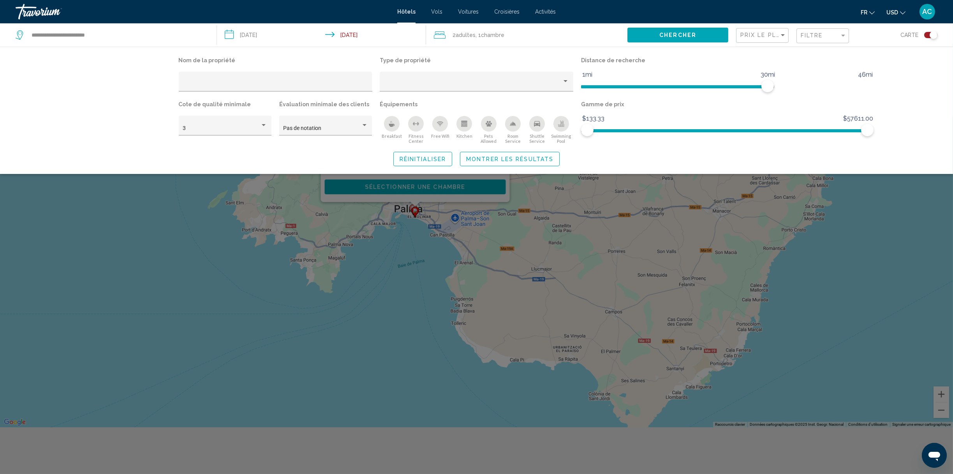
click at [424, 322] on div "Search widget" at bounding box center [476, 296] width 953 height 358
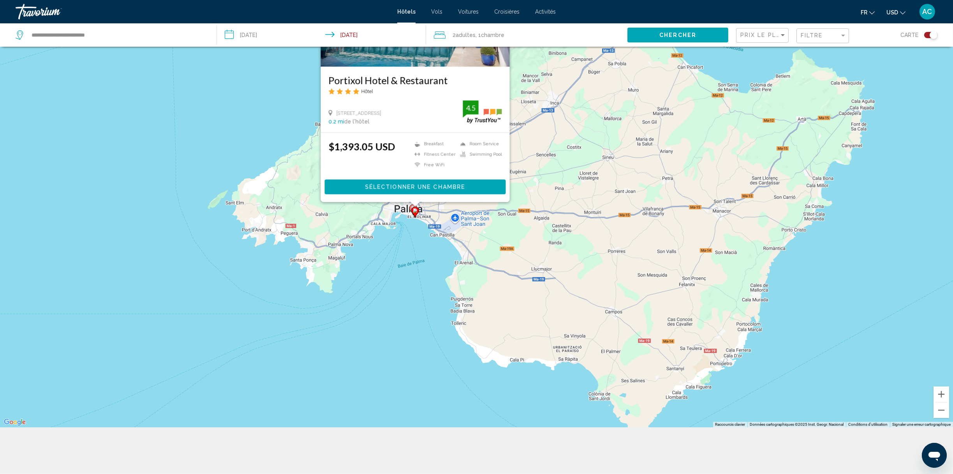
click at [394, 244] on div "Pour activer le glissement avec le clavier, appuyez sur Alt+Entrée. Une fois ce…" at bounding box center [476, 190] width 953 height 474
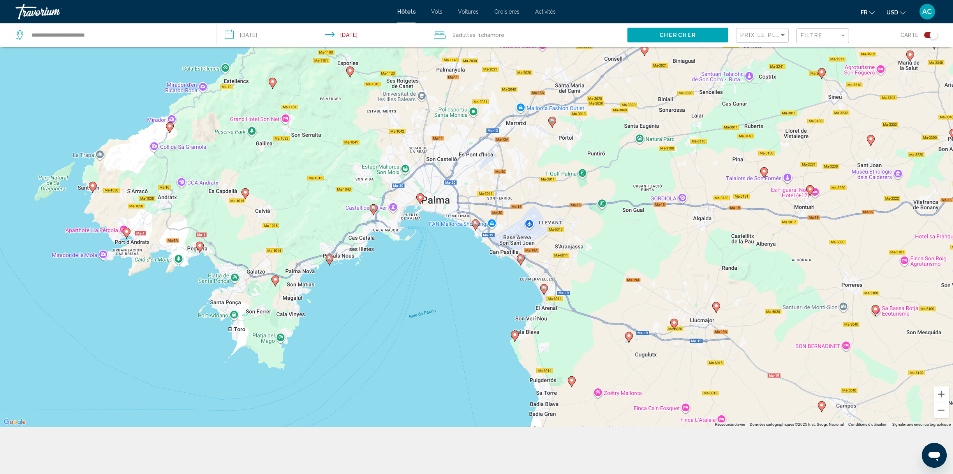
drag, startPoint x: 417, startPoint y: 224, endPoint x: 418, endPoint y: 288, distance: 63.9
click at [418, 288] on div "Pour activer le glissement avec le clavier, appuyez sur Alt+Entrée. Une fois ce…" at bounding box center [476, 190] width 953 height 474
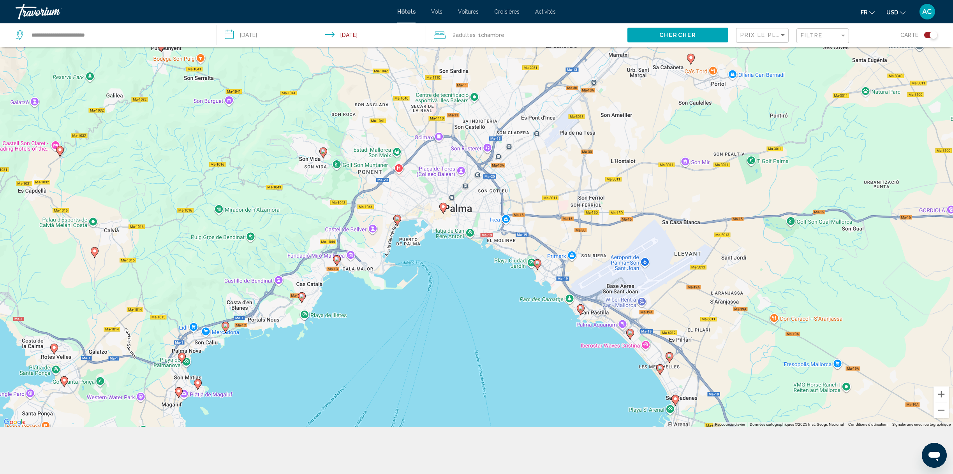
drag, startPoint x: 424, startPoint y: 213, endPoint x: 429, endPoint y: 300, distance: 87.4
click at [429, 300] on div "Pour activer le glissement avec le clavier, appuyez sur Alt+Entrée. Une fois ce…" at bounding box center [476, 190] width 953 height 474
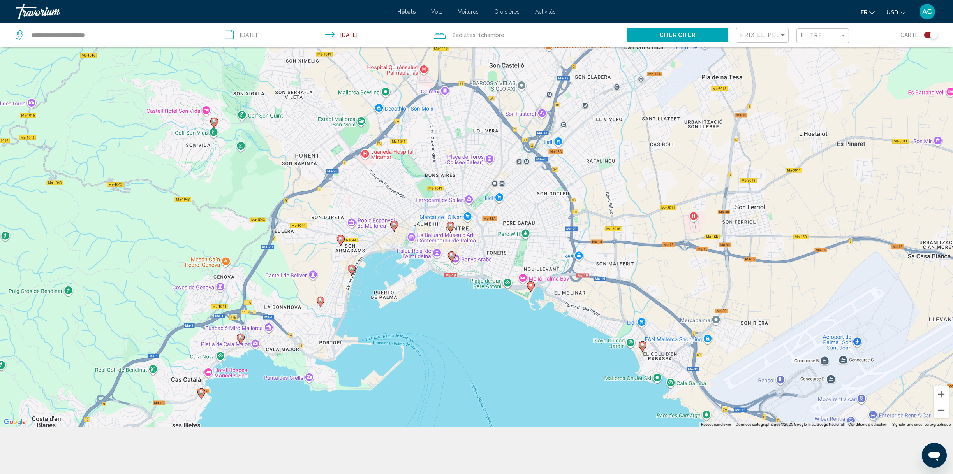
drag, startPoint x: 428, startPoint y: 245, endPoint x: 425, endPoint y: 343, distance: 97.8
click at [425, 343] on div "Pour activer le glissement avec le clavier, appuyez sur Alt+Entrée. Une fois ce…" at bounding box center [476, 190] width 953 height 474
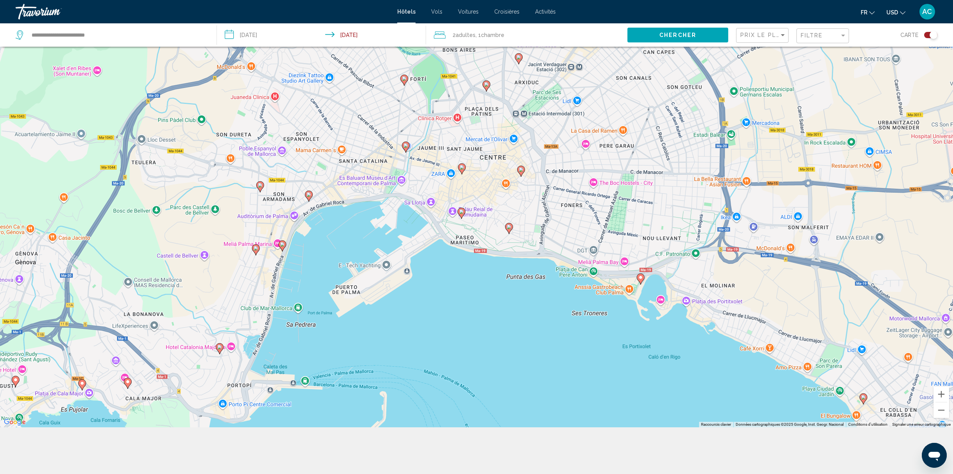
drag, startPoint x: 430, startPoint y: 270, endPoint x: 434, endPoint y: 348, distance: 78.4
click at [434, 348] on div "Pour activer le glissement avec le clavier, appuyez sur Alt+Entrée. Une fois ce…" at bounding box center [476, 190] width 953 height 474
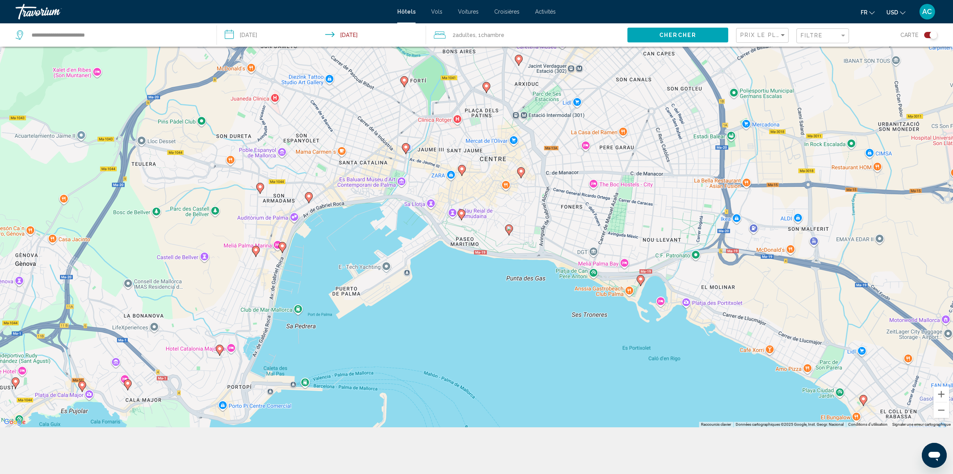
click at [924, 38] on div "Toggle map" at bounding box center [930, 35] width 13 height 6
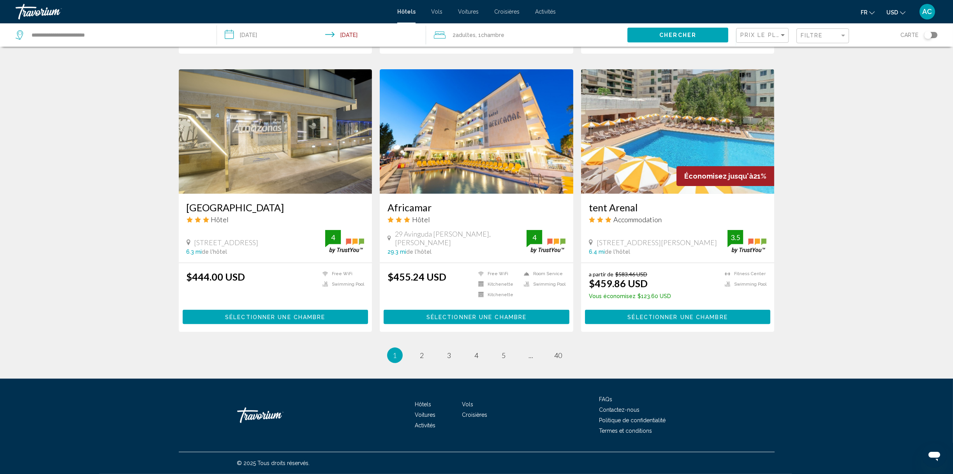
scroll to position [1363, 0]
click at [740, 38] on span "Prix le plus bas" at bounding box center [770, 35] width 60 height 6
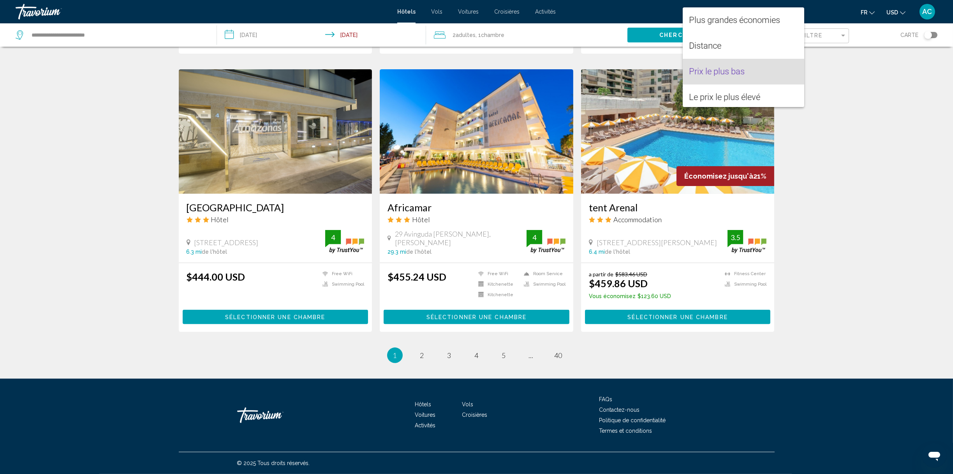
scroll to position [14, 0]
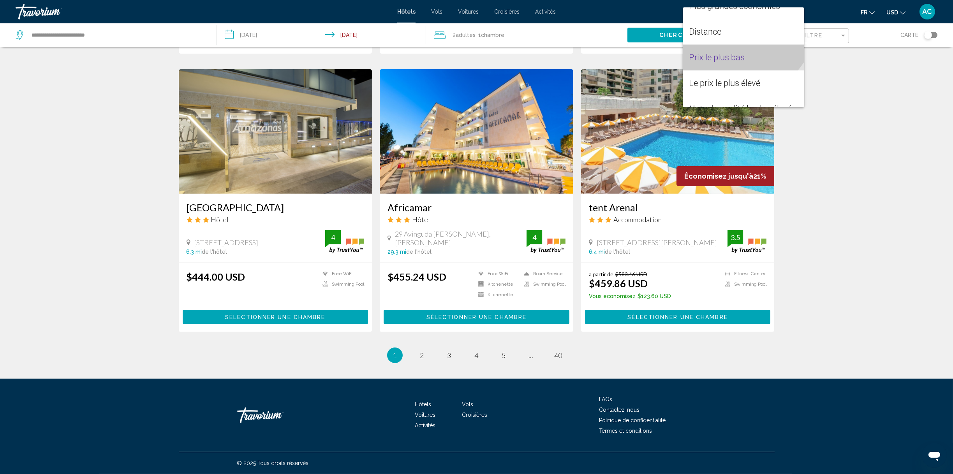
click at [719, 58] on span "Prix le plus bas" at bounding box center [717, 58] width 56 height 10
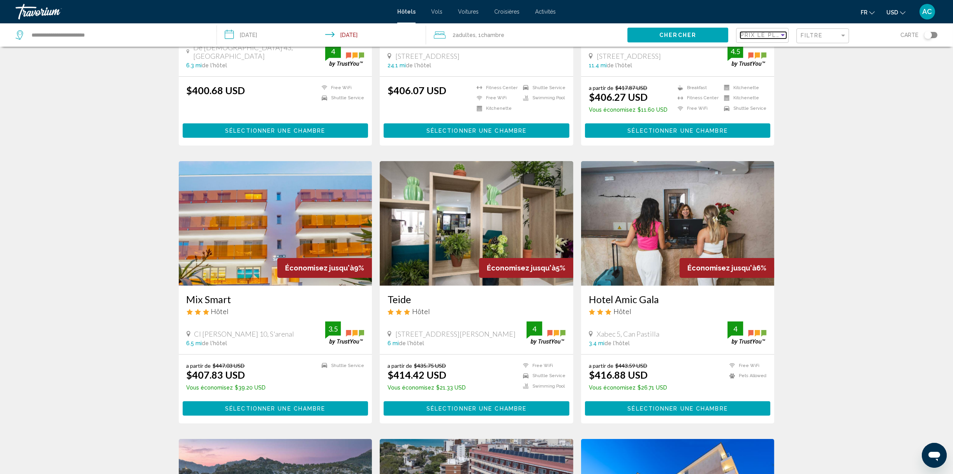
scroll to position [195, 0]
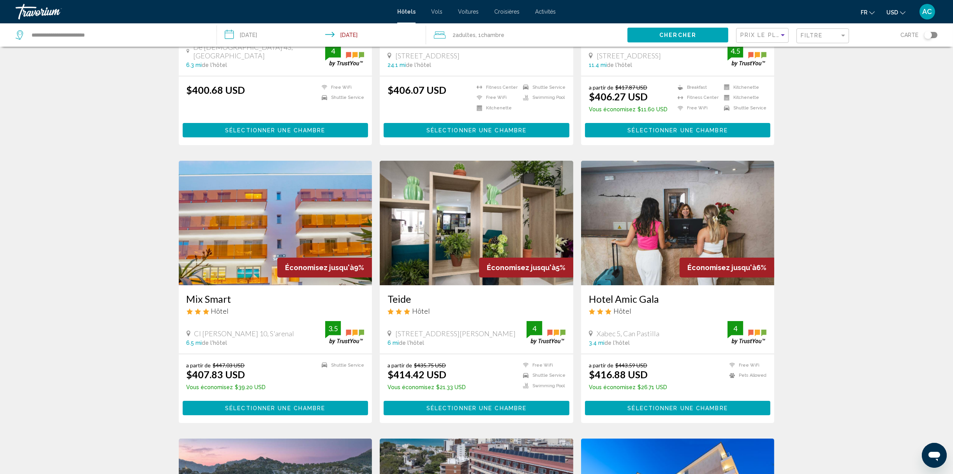
click at [187, 23] on h3 "Hotel Don Pepe Mallorca" at bounding box center [276, 18] width 178 height 12
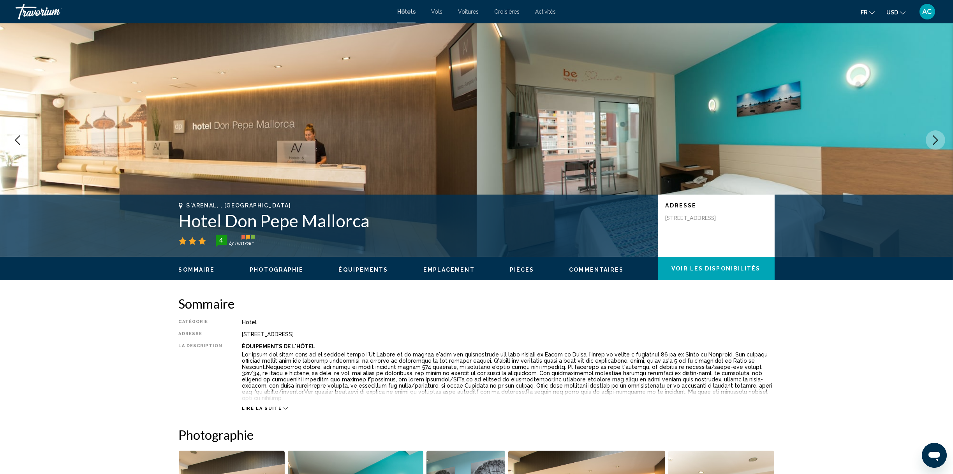
click at [475, 273] on span "Emplacement" at bounding box center [448, 270] width 51 height 6
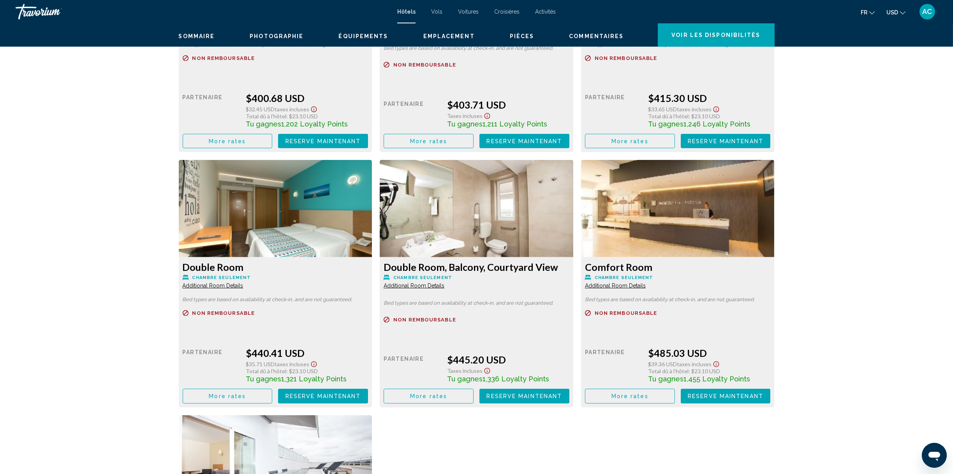
scroll to position [1159, 0]
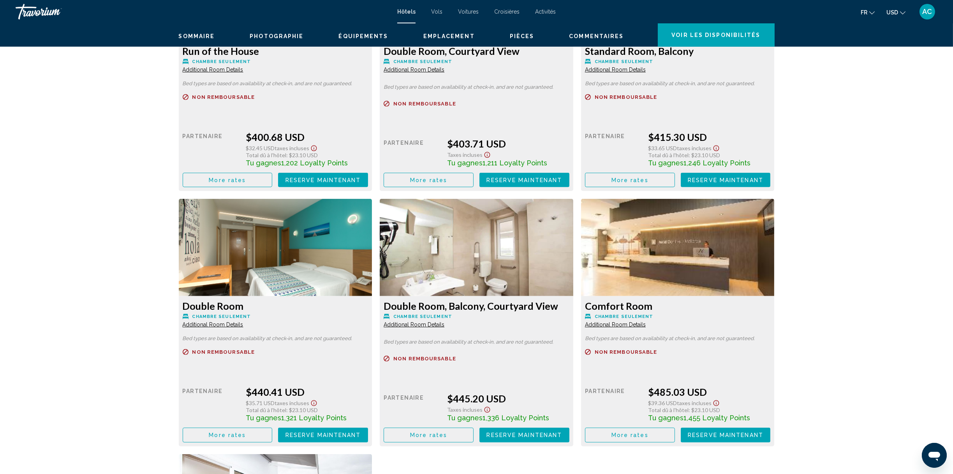
drag, startPoint x: 414, startPoint y: 275, endPoint x: 421, endPoint y: 312, distance: 37.7
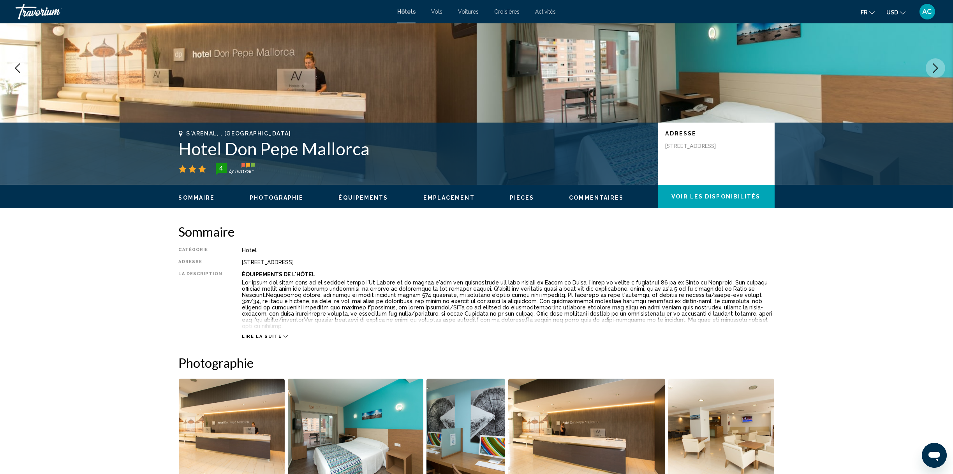
scroll to position [0, 0]
